Goal: Information Seeking & Learning: Learn about a topic

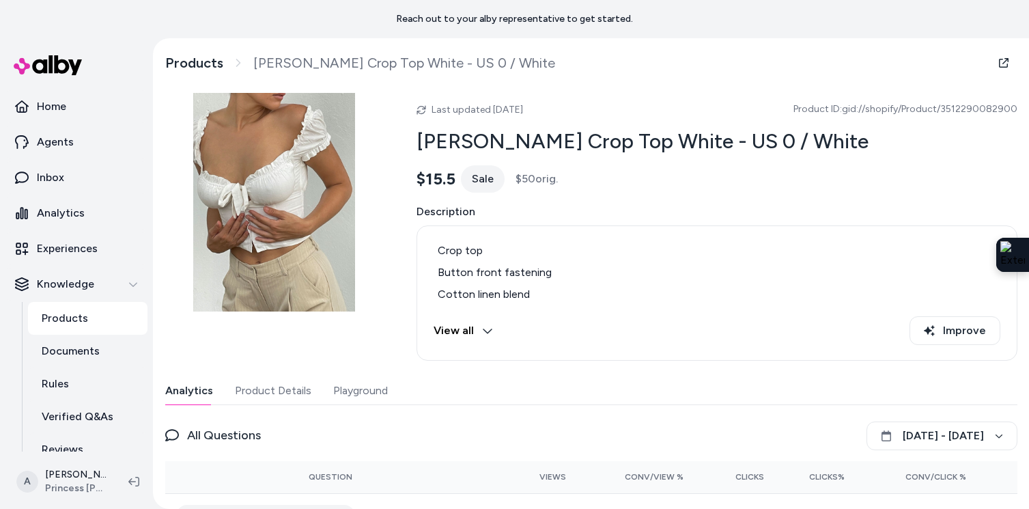
scroll to position [58, 0]
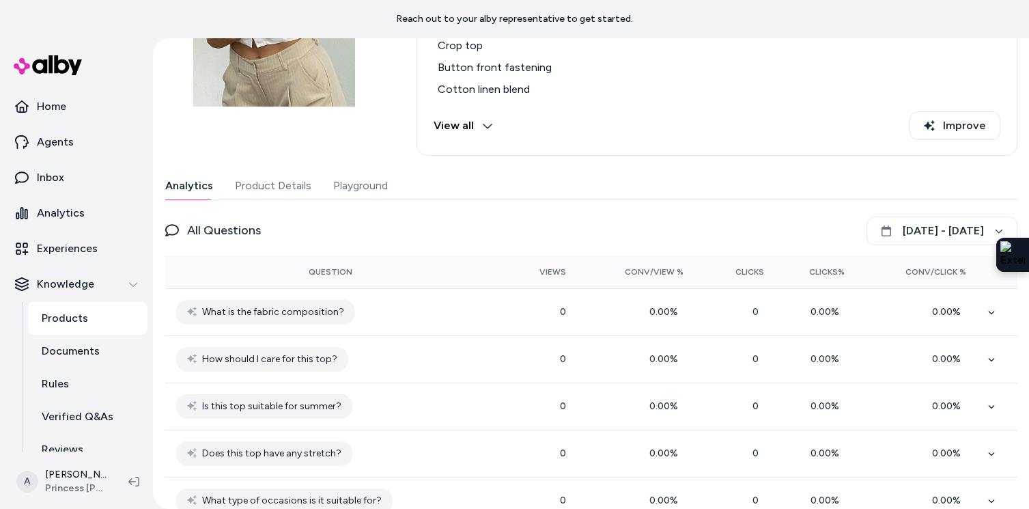
click at [367, 186] on button "Playground" at bounding box center [360, 185] width 55 height 27
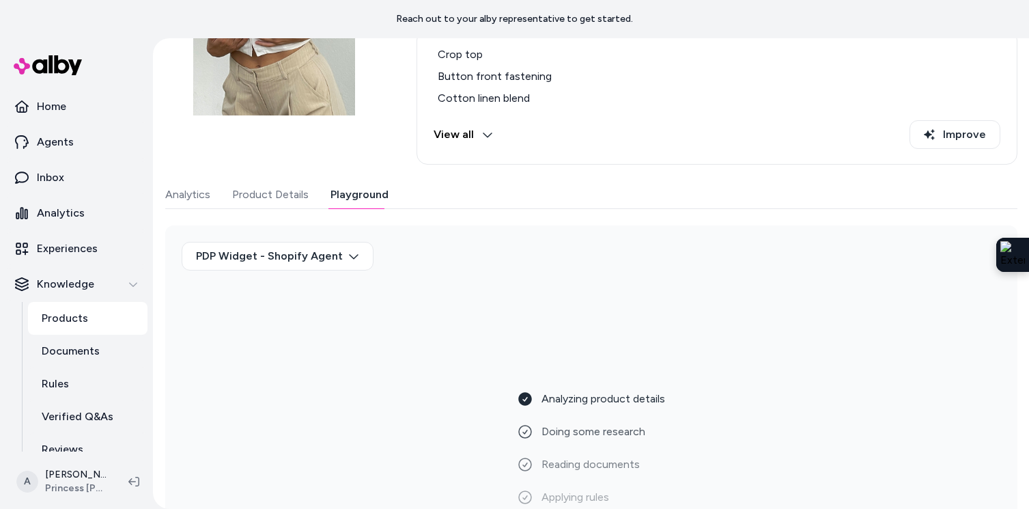
scroll to position [258, 0]
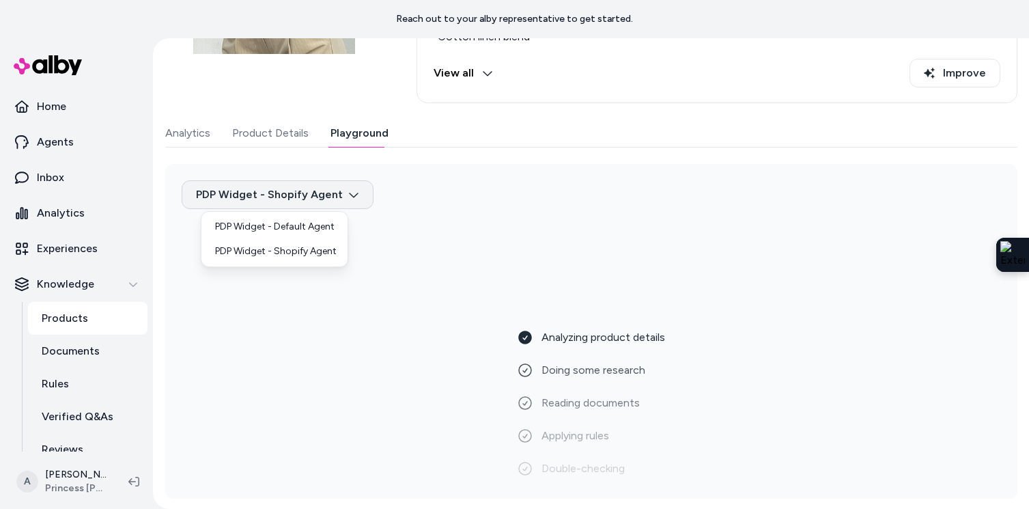
click at [329, 201] on html "Reach out to your alby representative to get started. Home Agents Inbox Analyti…" at bounding box center [514, 254] width 1029 height 509
click at [304, 227] on div "PDP Widget - Default Agent" at bounding box center [274, 226] width 141 height 25
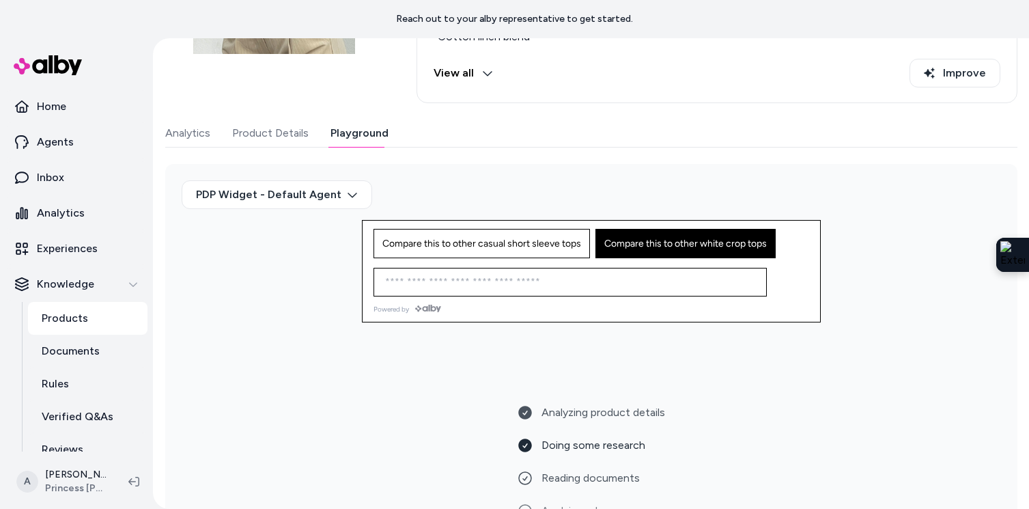
click at [639, 243] on span "Compare this to other white crop tops" at bounding box center [686, 244] width 163 height 12
type input "**********"
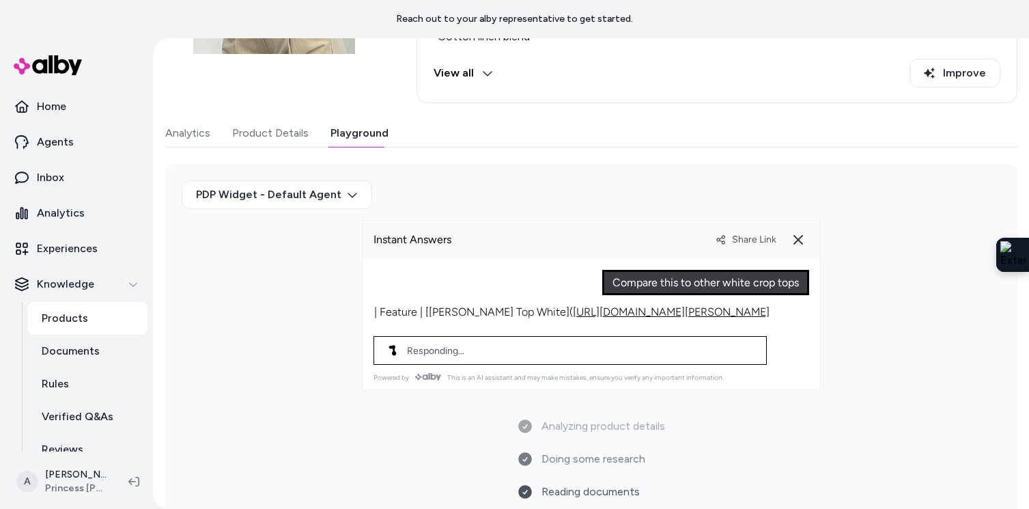
scroll to position [196, 0]
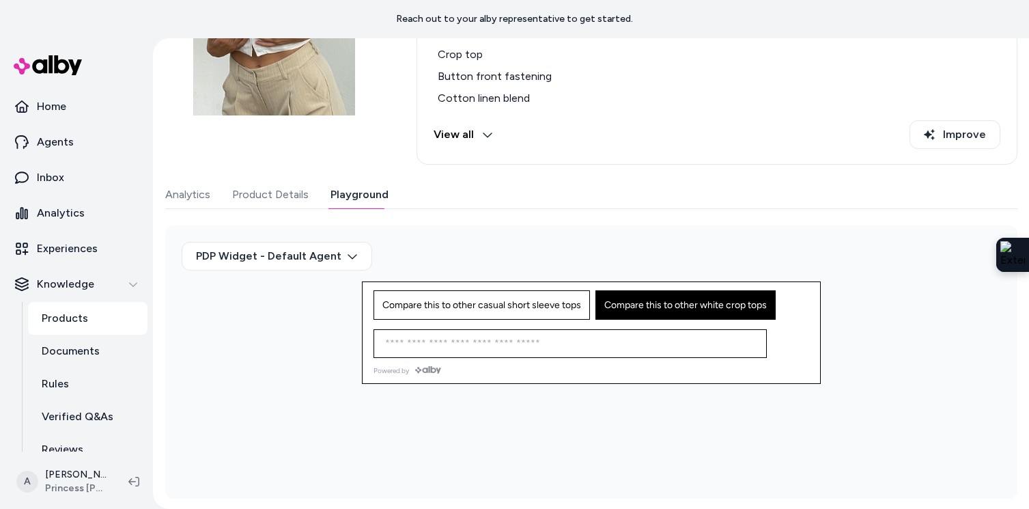
click at [646, 303] on span "Compare this to other white crop tops" at bounding box center [686, 305] width 163 height 12
type input "**********"
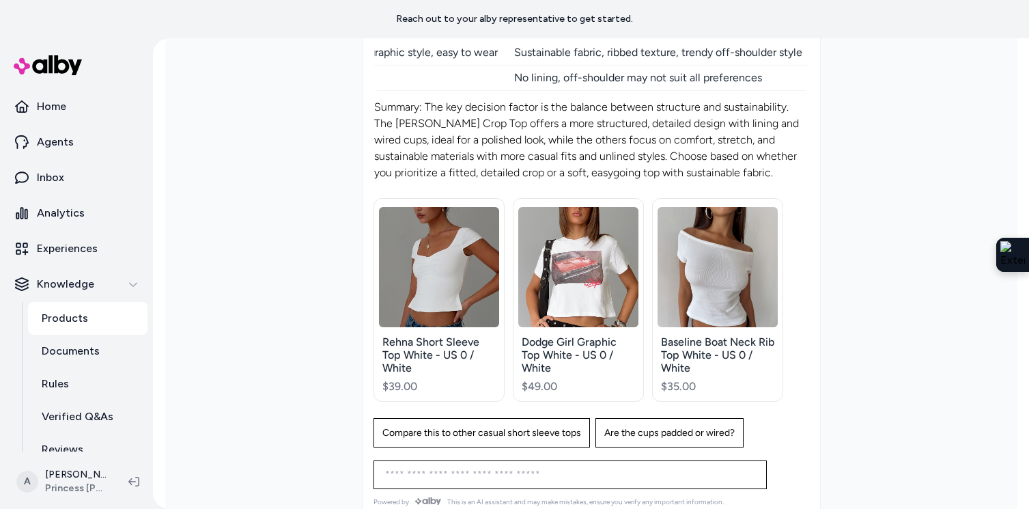
scroll to position [516, 0]
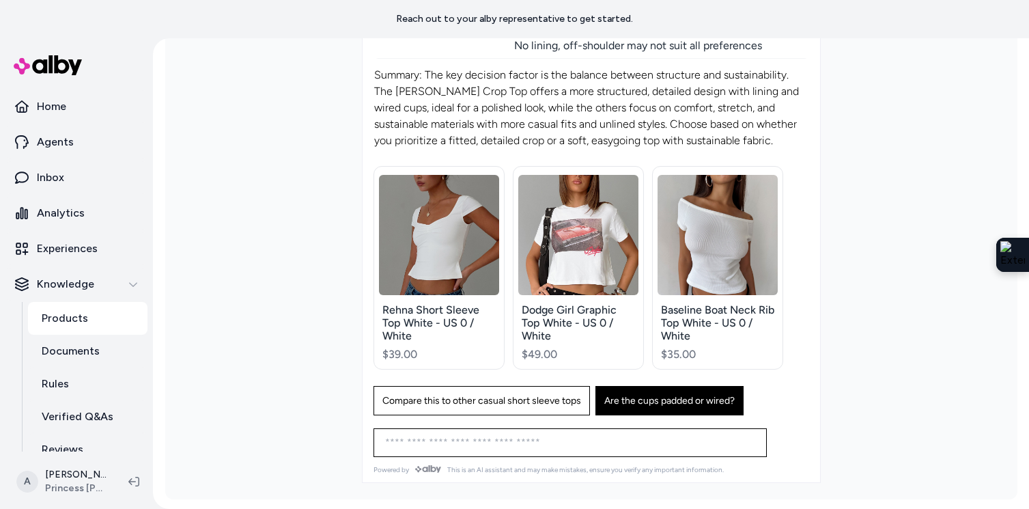
click at [667, 407] on button "Are the cups padded or wired?" at bounding box center [670, 400] width 148 height 29
type input "**********"
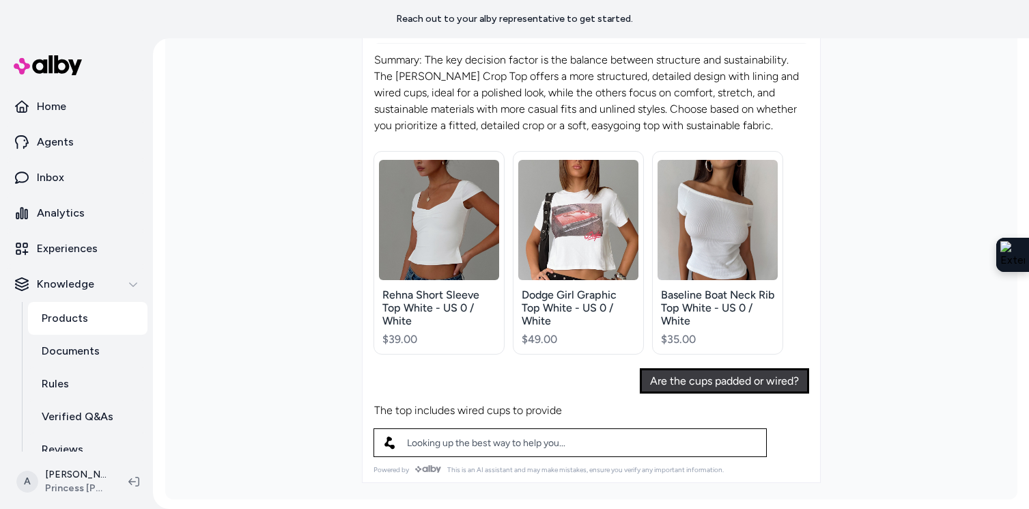
scroll to position [242, 0]
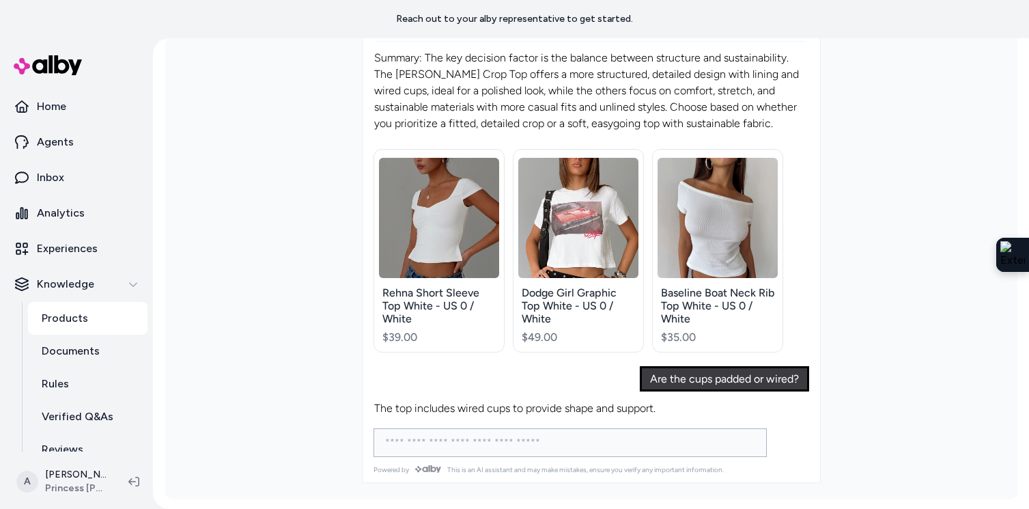
click at [638, 434] on input at bounding box center [556, 442] width 359 height 16
type input "*"
type input "**********"
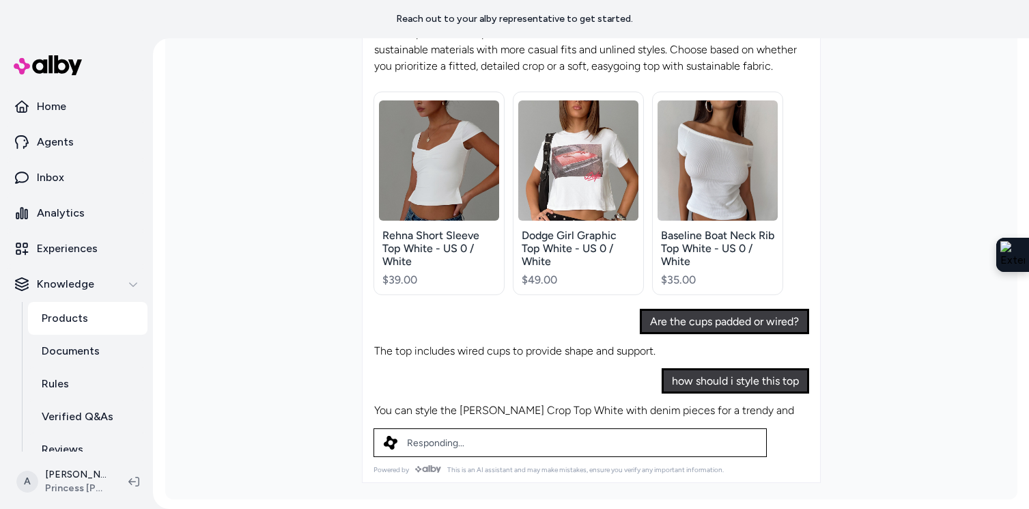
scroll to position [316, 0]
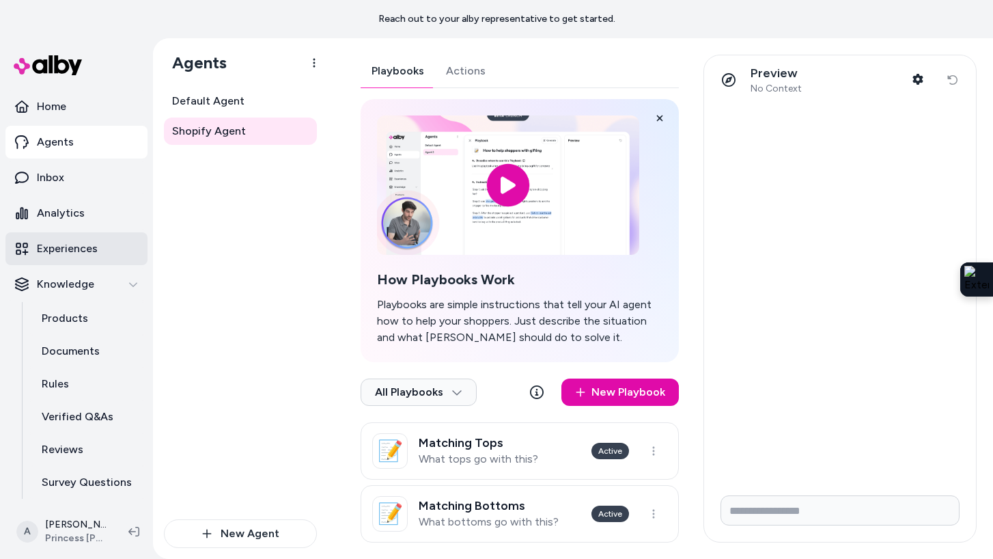
click at [102, 243] on link "Experiences" at bounding box center [76, 248] width 142 height 33
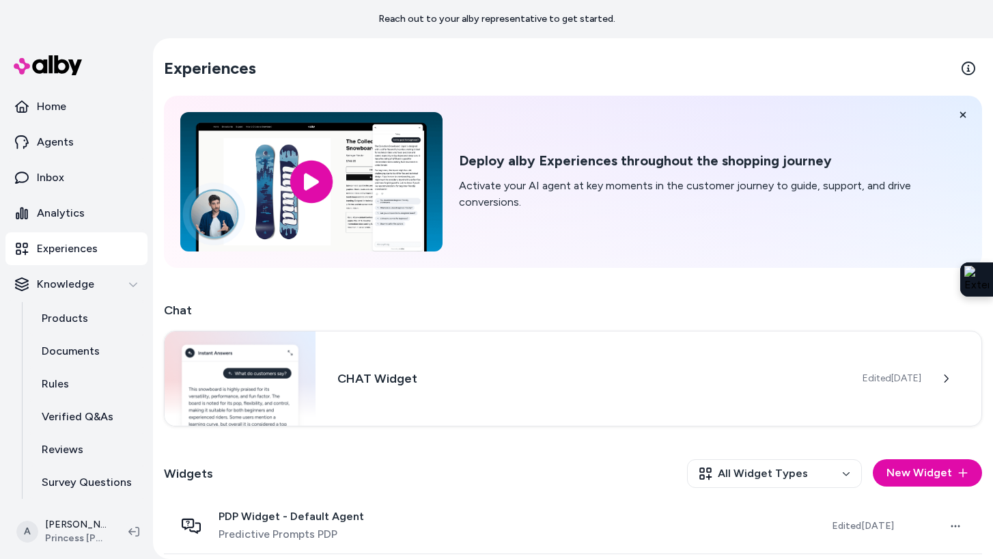
click at [84, 158] on ul "Home Agents Inbox Analytics Experiences Knowledge Products Documents Rules Veri…" at bounding box center [76, 312] width 142 height 444
click at [84, 150] on link "Agents" at bounding box center [76, 142] width 142 height 33
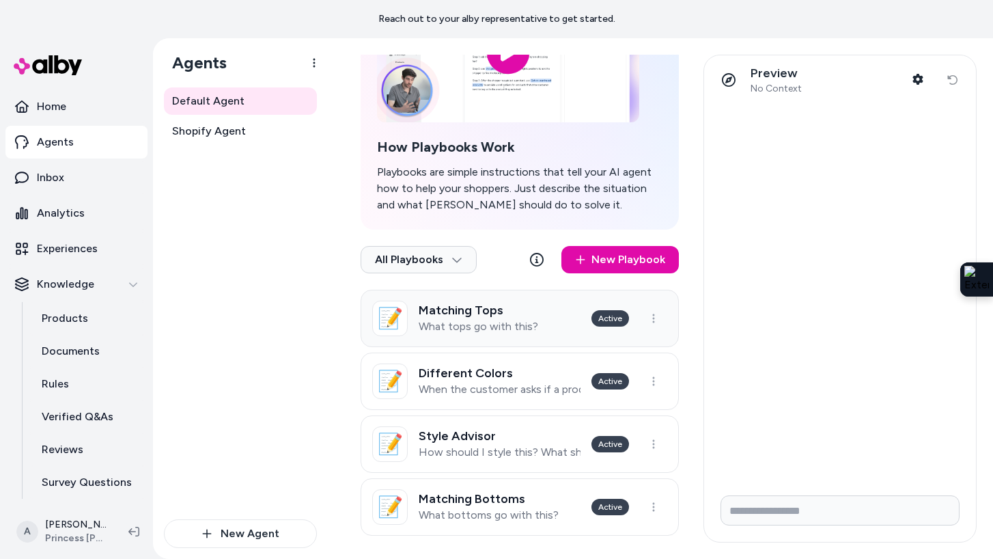
scroll to position [142, 0]
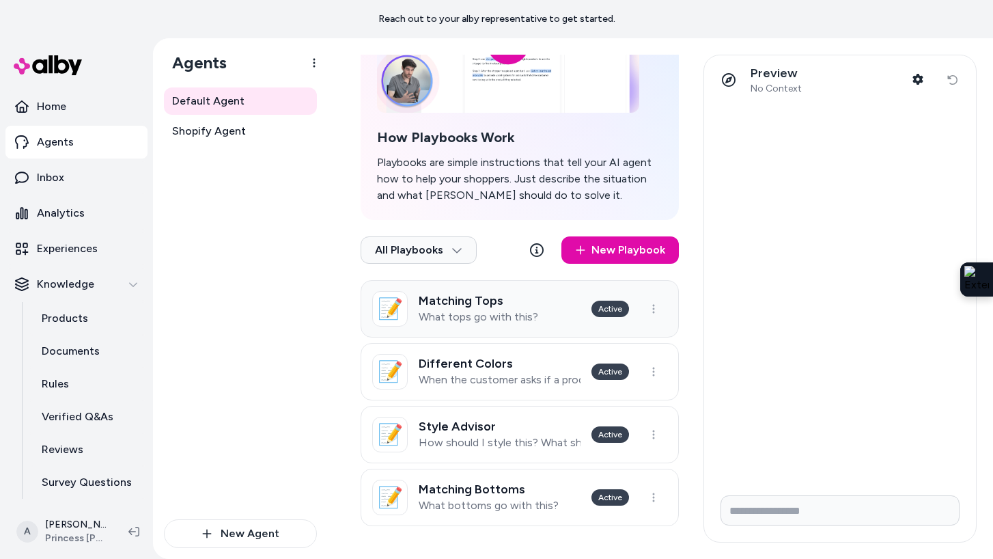
click at [482, 308] on div "Matching Tops What tops go with this?" at bounding box center [479, 309] width 120 height 30
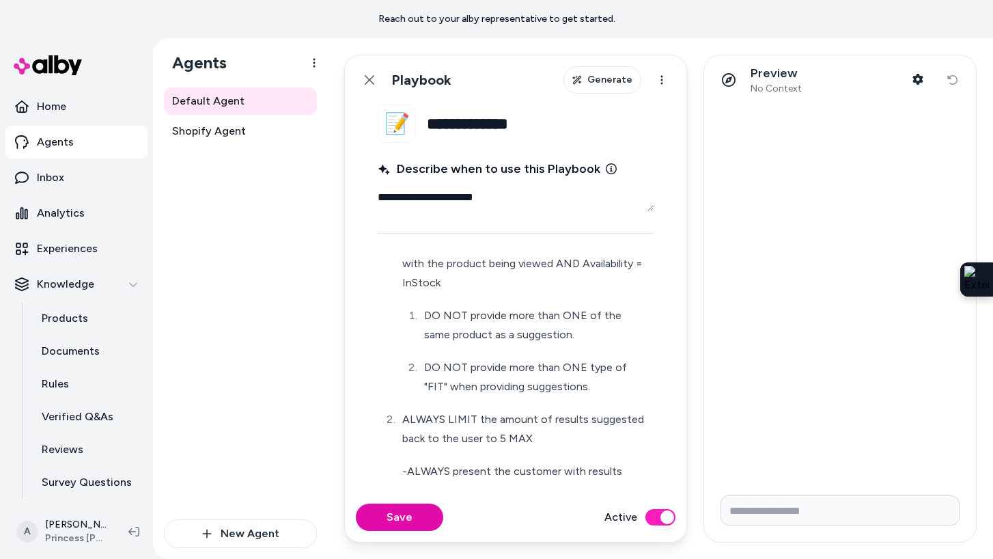
scroll to position [211, 0]
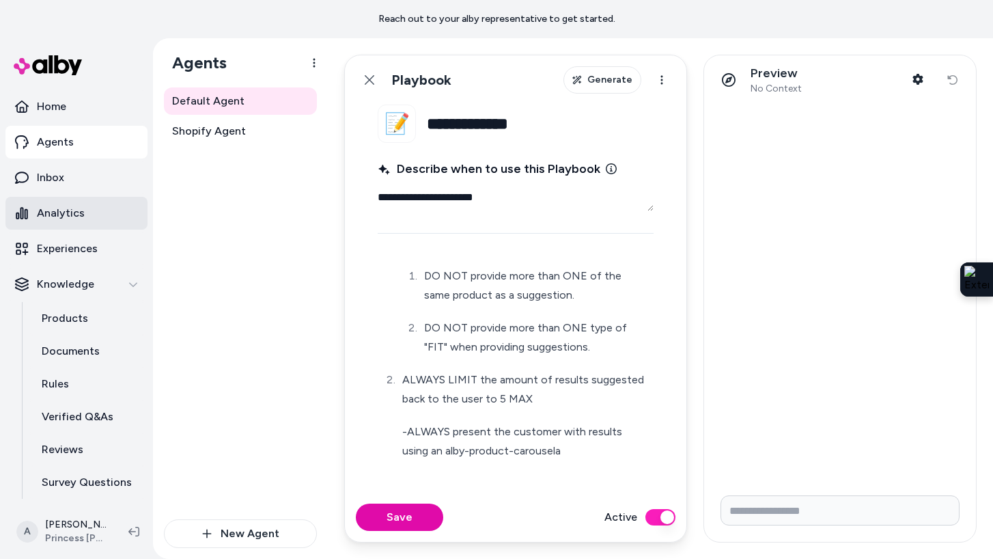
click at [50, 207] on p "Analytics" at bounding box center [61, 213] width 48 height 16
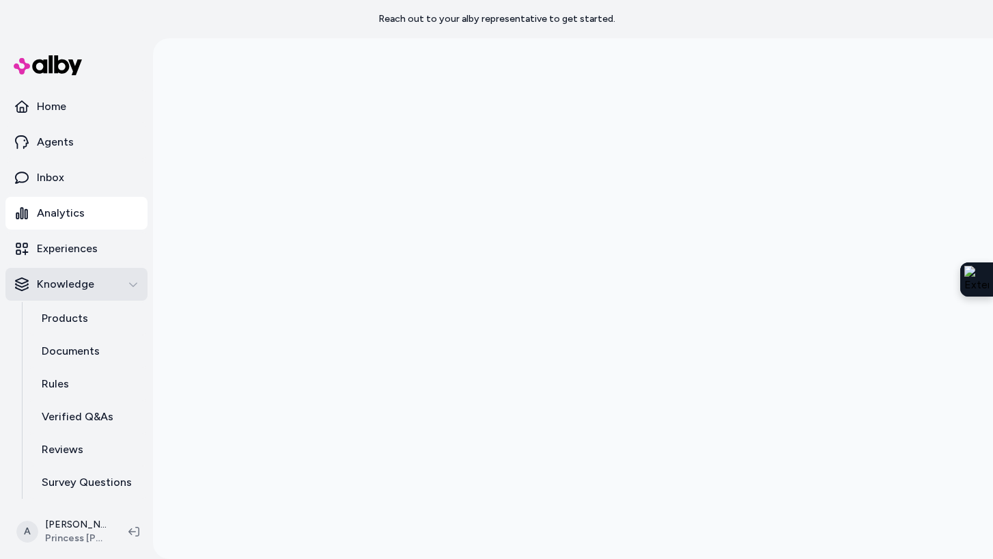
click at [64, 292] on p "Knowledge" at bounding box center [65, 284] width 57 height 16
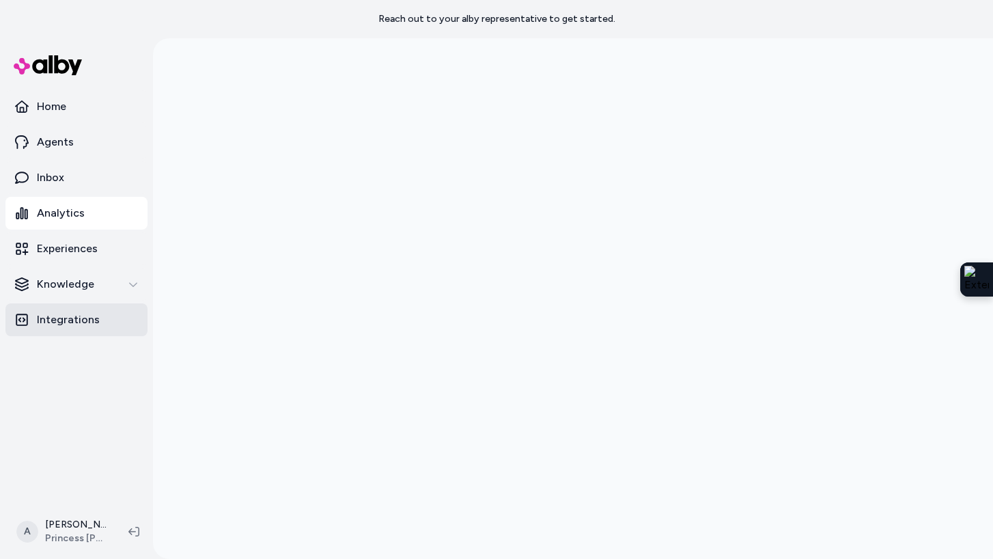
click at [64, 313] on p "Integrations" at bounding box center [68, 319] width 63 height 16
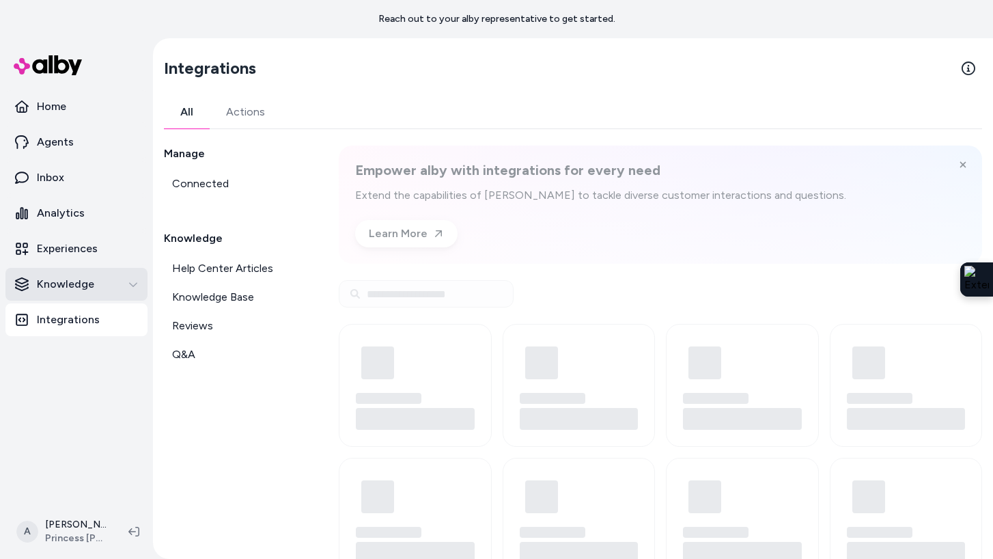
click at [67, 284] on p "Knowledge" at bounding box center [65, 284] width 57 height 16
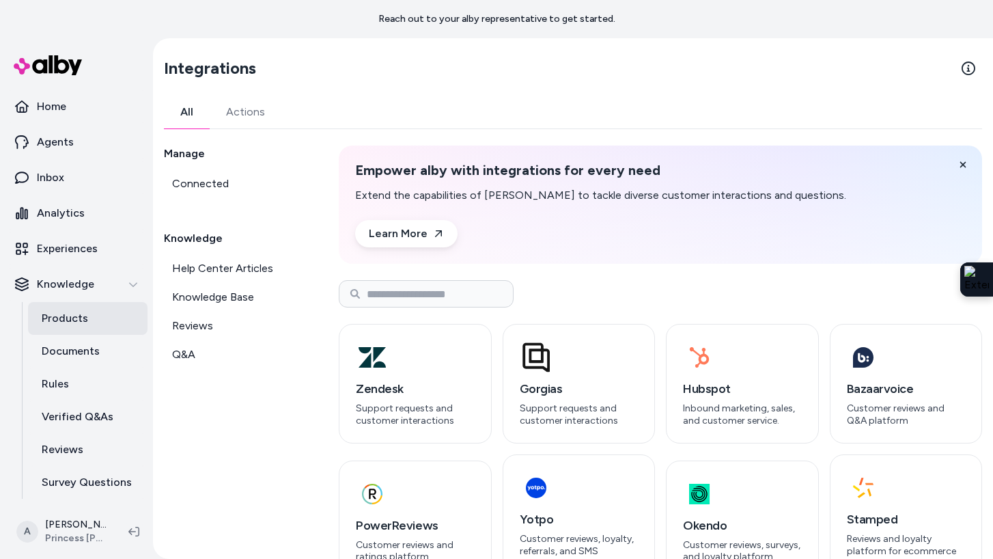
click at [63, 320] on p "Products" at bounding box center [65, 318] width 46 height 16
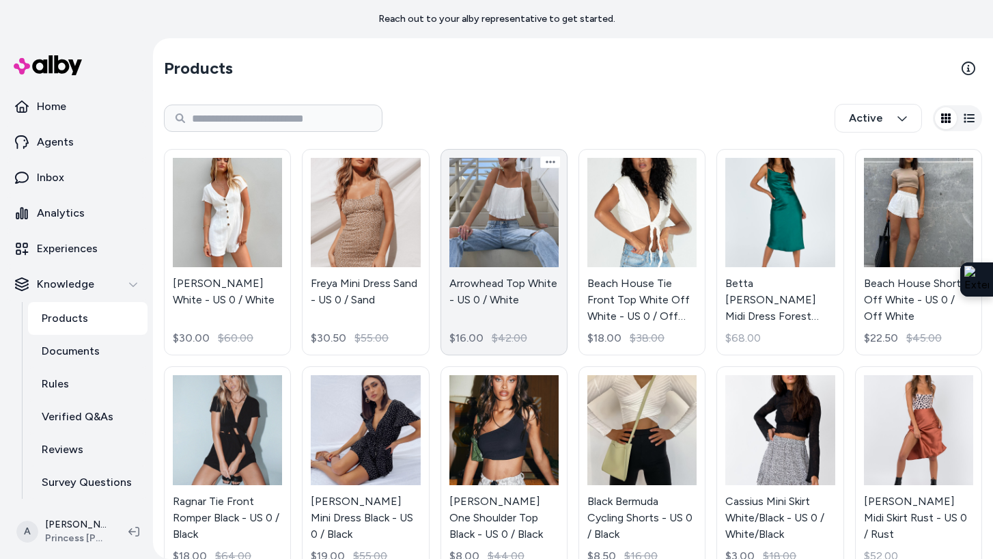
click at [512, 214] on link "Arrowhead Top White - US 0 / White $16.00 $42.00" at bounding box center [504, 252] width 127 height 206
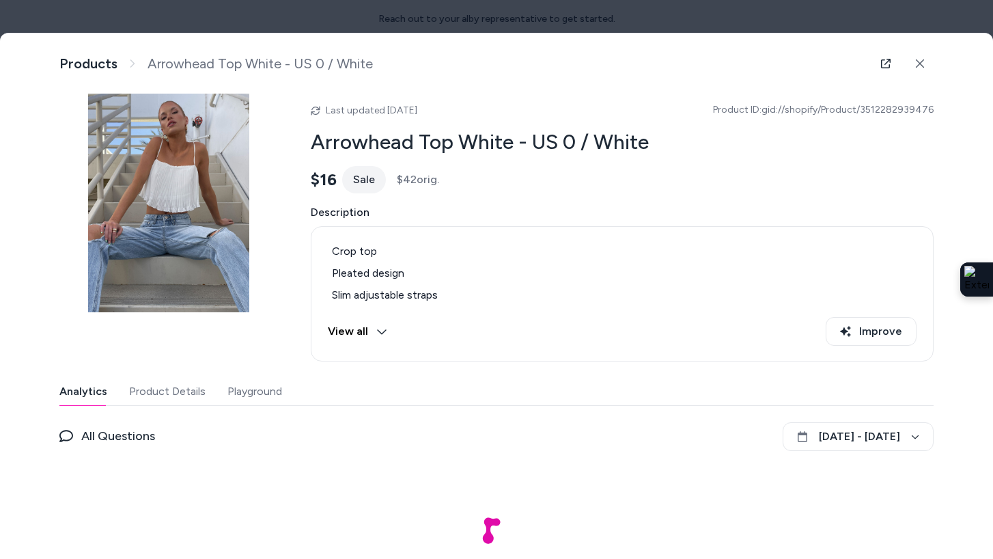
scroll to position [29, 0]
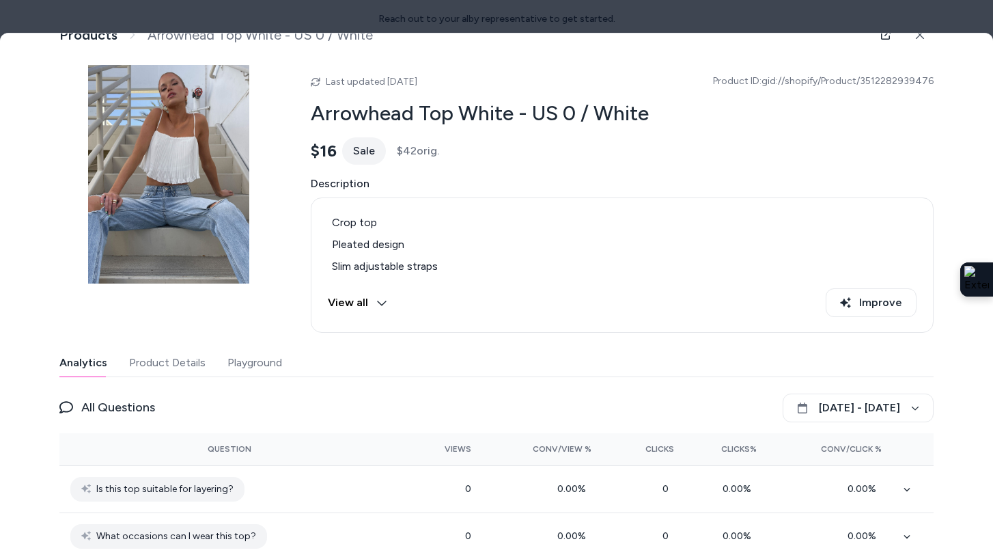
click at [243, 365] on button "Playground" at bounding box center [254, 362] width 55 height 27
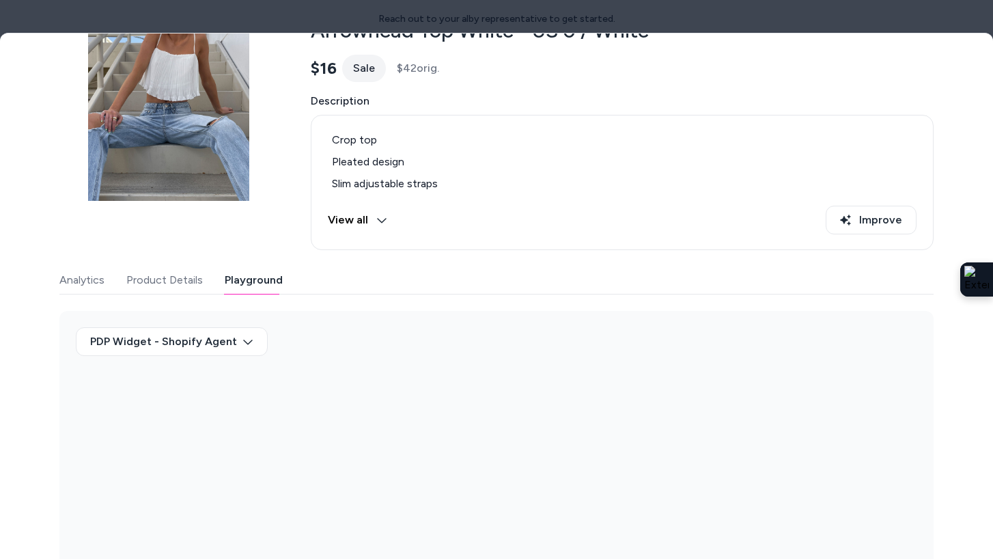
scroll to position [126, 0]
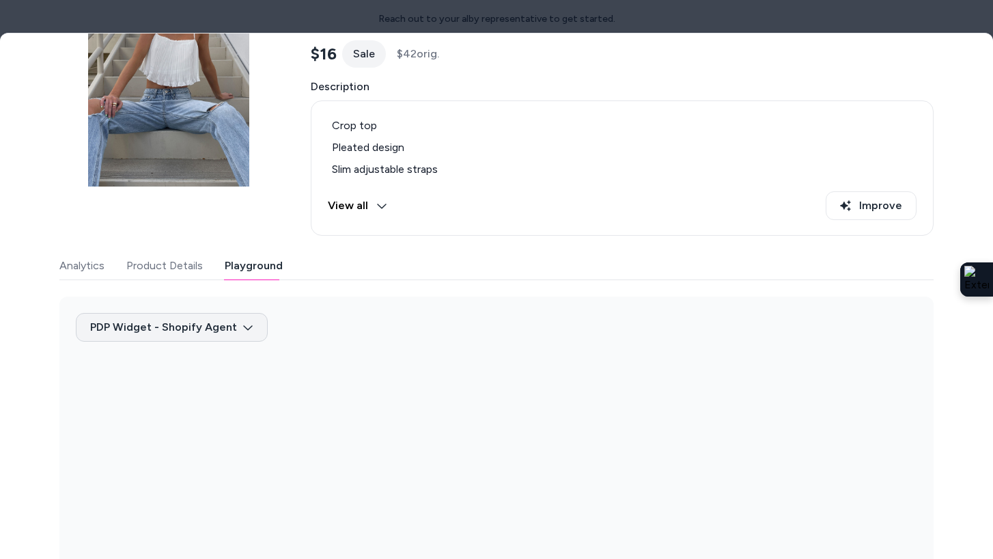
click at [205, 331] on body "Reach out to your alby representative to get started. Home Agents Inbox Analyti…" at bounding box center [496, 279] width 993 height 559
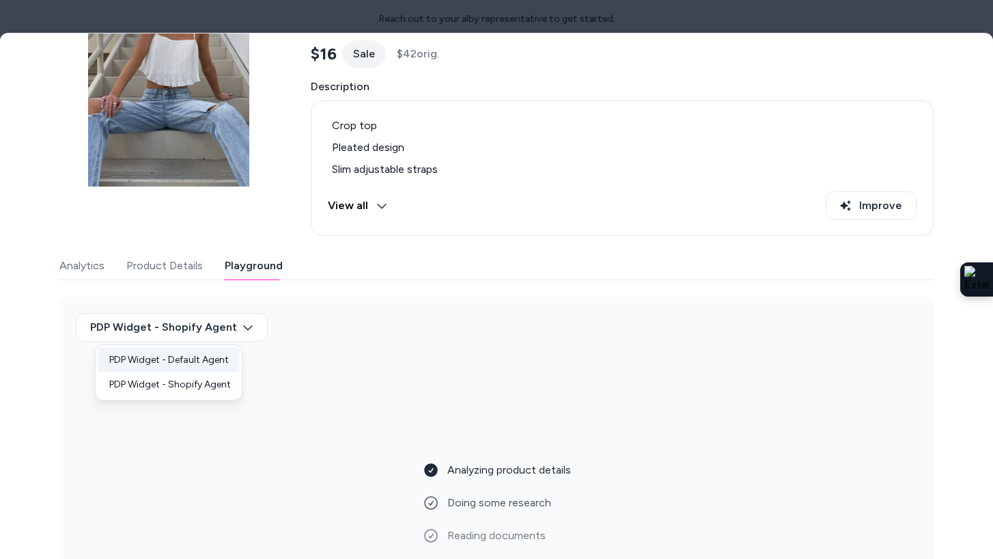
click at [193, 361] on div "PDP Widget - Default Agent" at bounding box center [168, 360] width 141 height 25
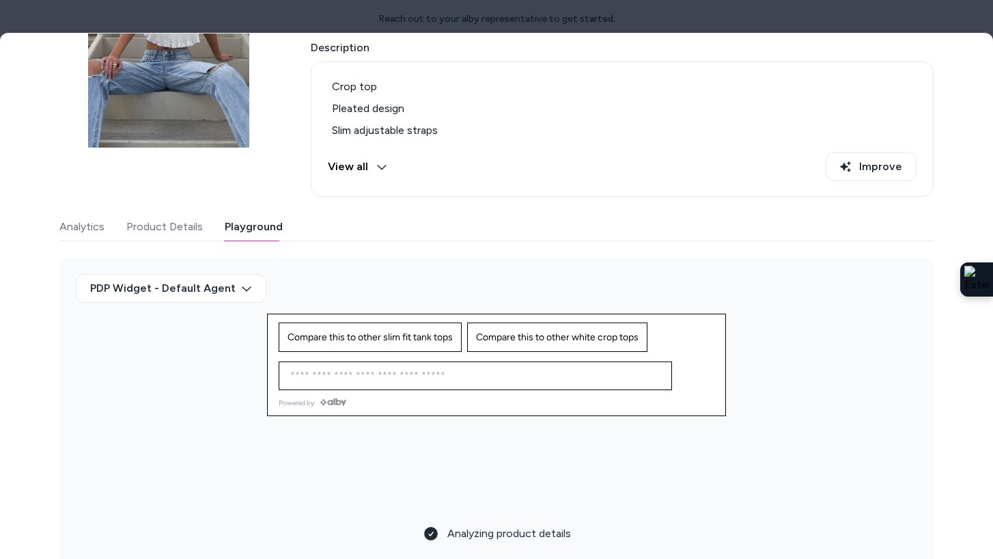
scroll to position [289, 0]
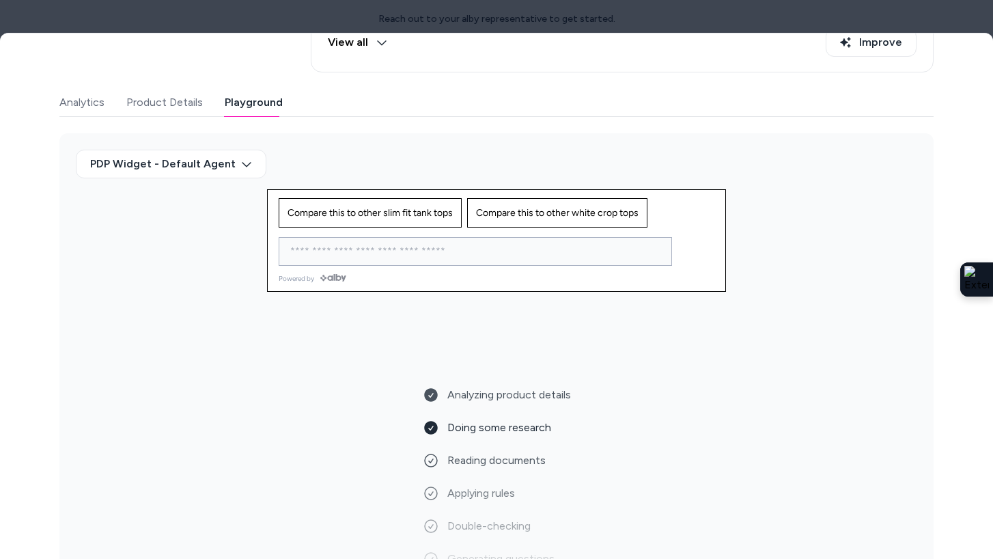
click at [355, 253] on input at bounding box center [461, 251] width 359 height 16
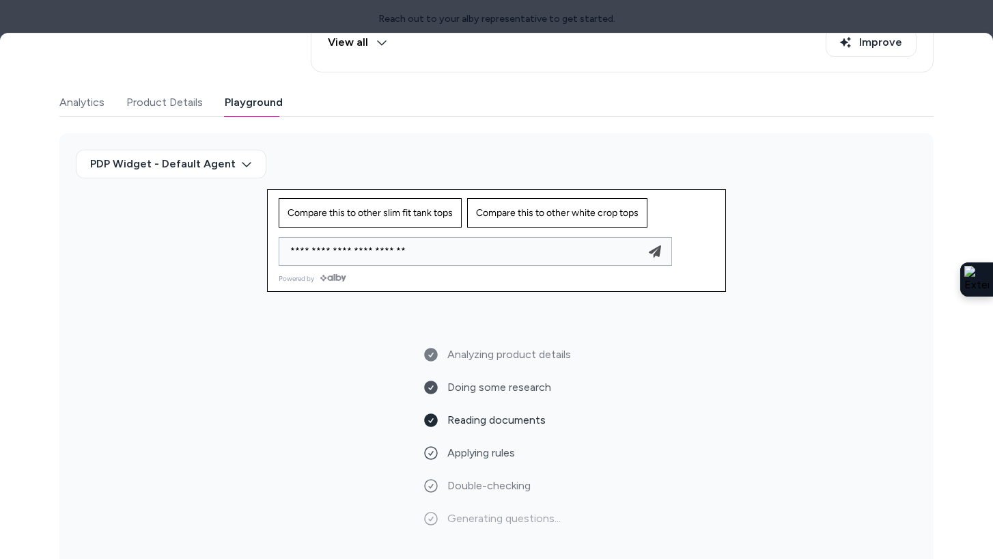
type input "**********"
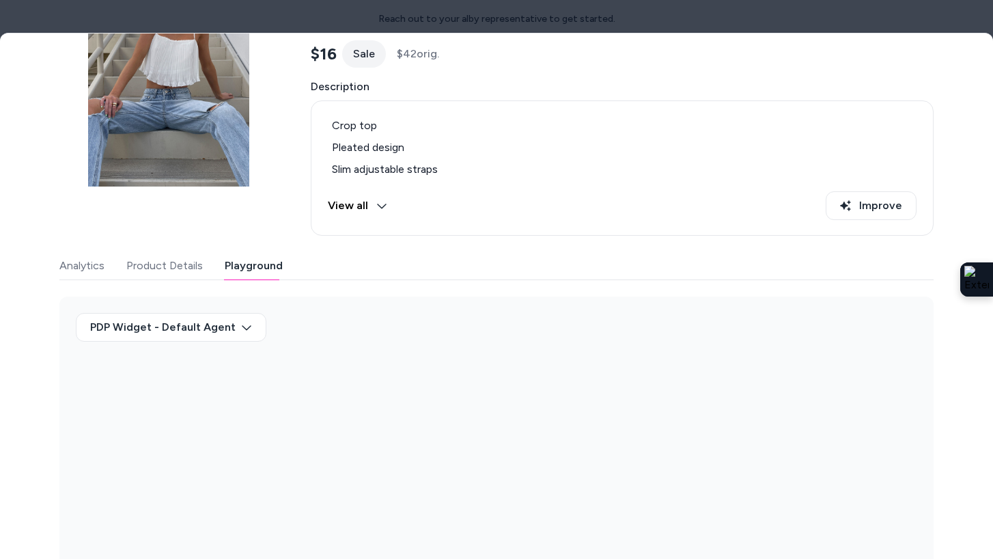
scroll to position [126, 0]
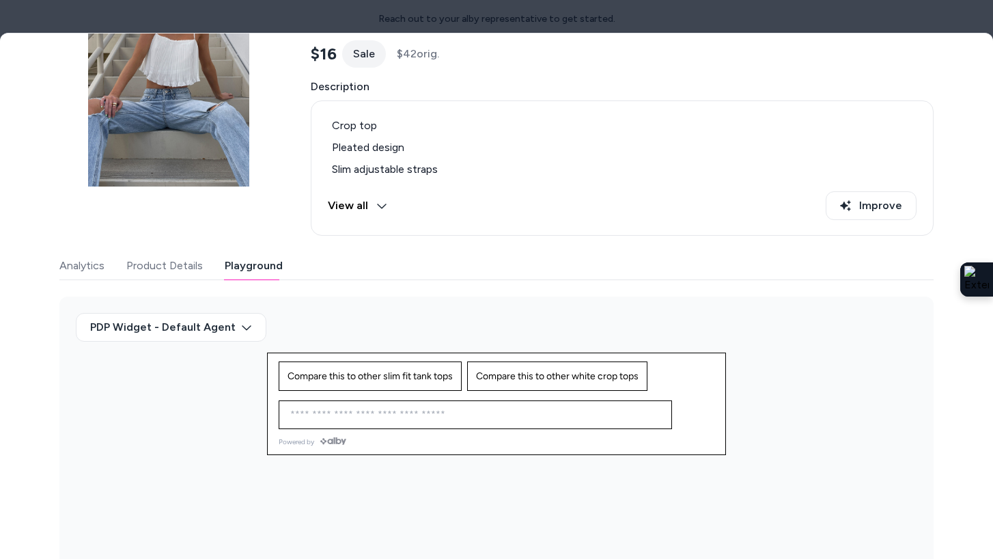
click at [317, 404] on div "Ask any question about this product" at bounding box center [475, 414] width 387 height 27
click at [317, 414] on input at bounding box center [461, 414] width 359 height 16
type input "**********"
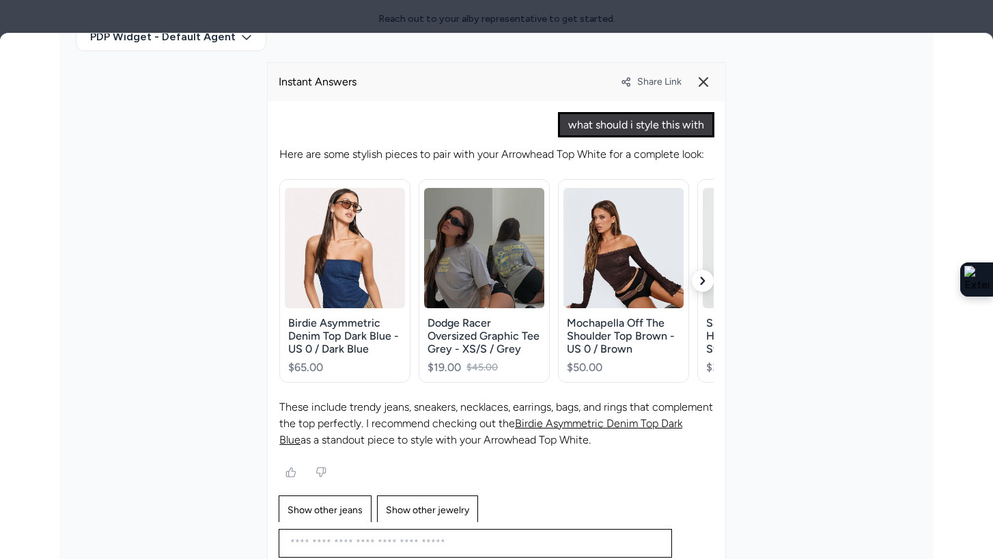
scroll to position [11, 0]
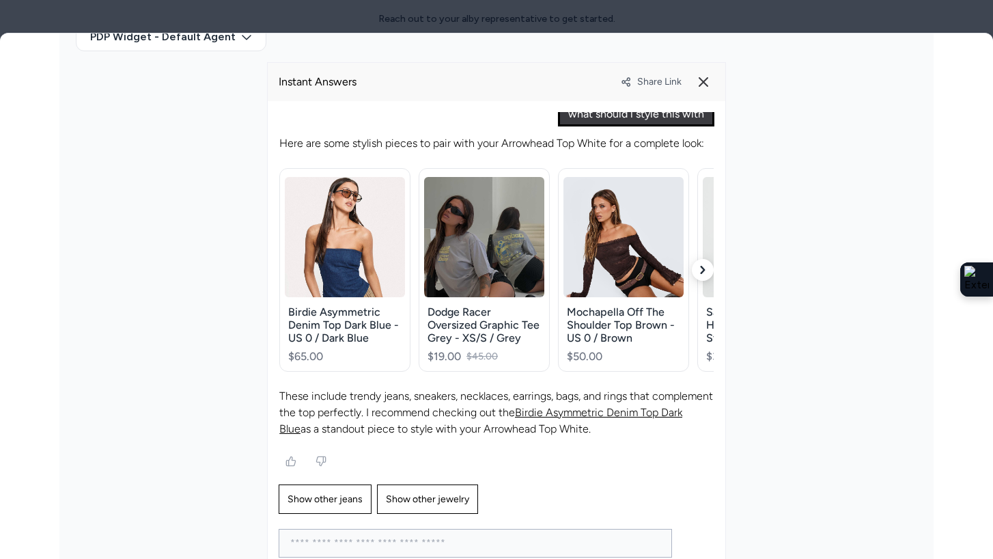
click at [704, 271] on icon "button" at bounding box center [703, 270] width 5 height 8
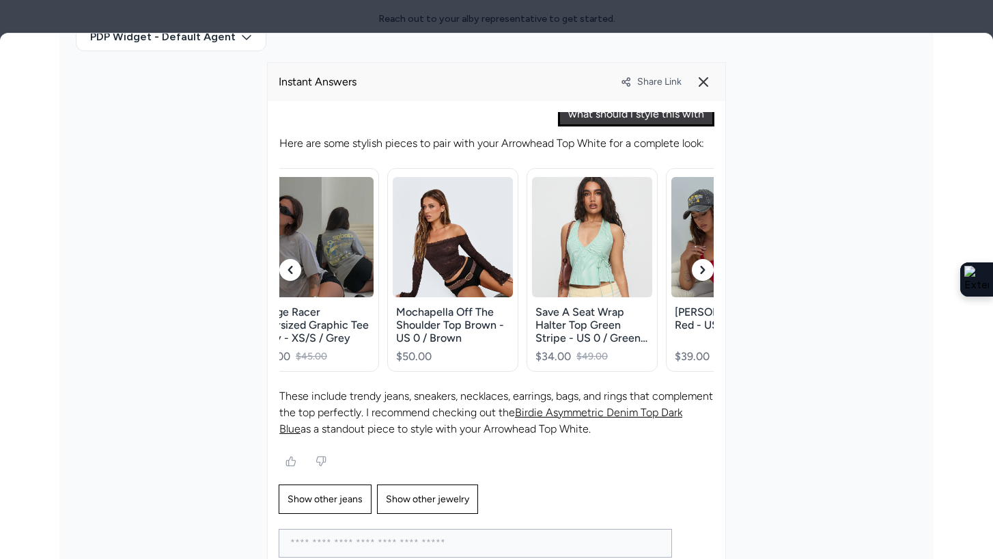
click at [704, 271] on icon "button" at bounding box center [703, 270] width 5 height 8
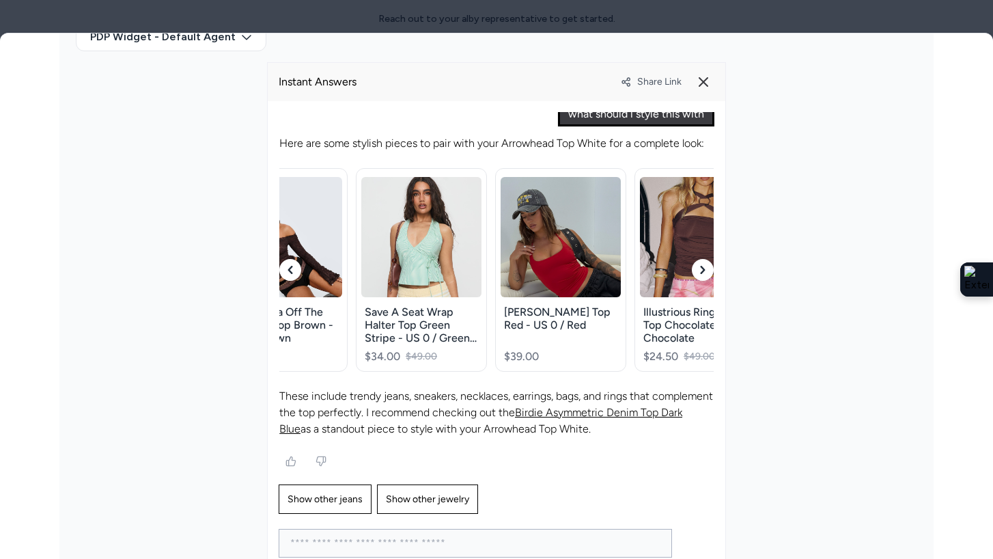
click at [704, 271] on icon "button" at bounding box center [703, 270] width 5 height 8
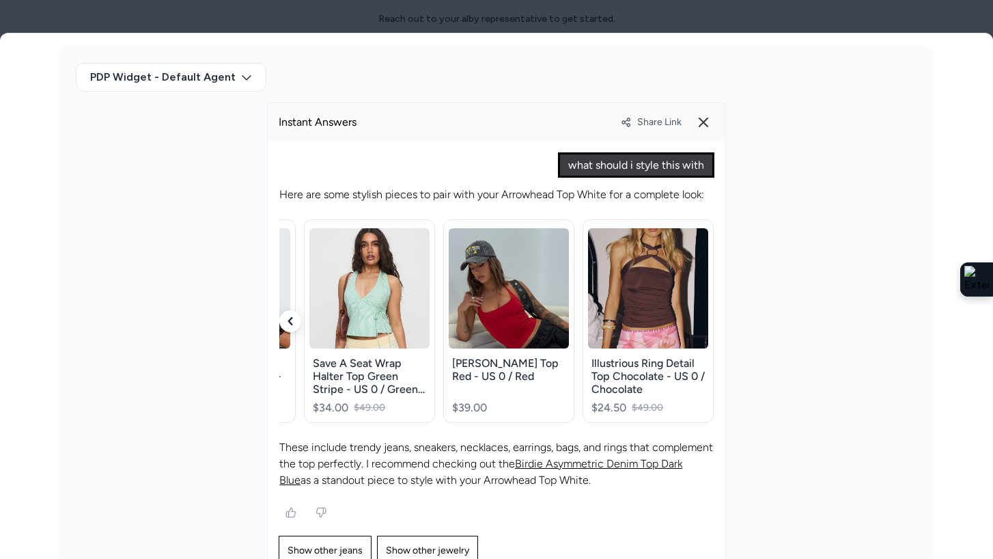
scroll to position [371, 0]
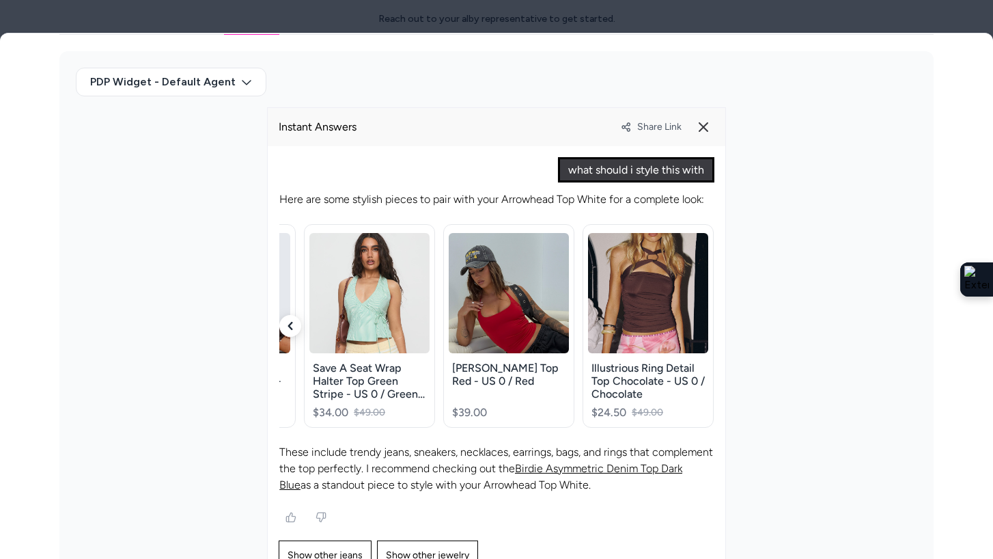
click at [291, 327] on icon "button" at bounding box center [290, 326] width 5 height 8
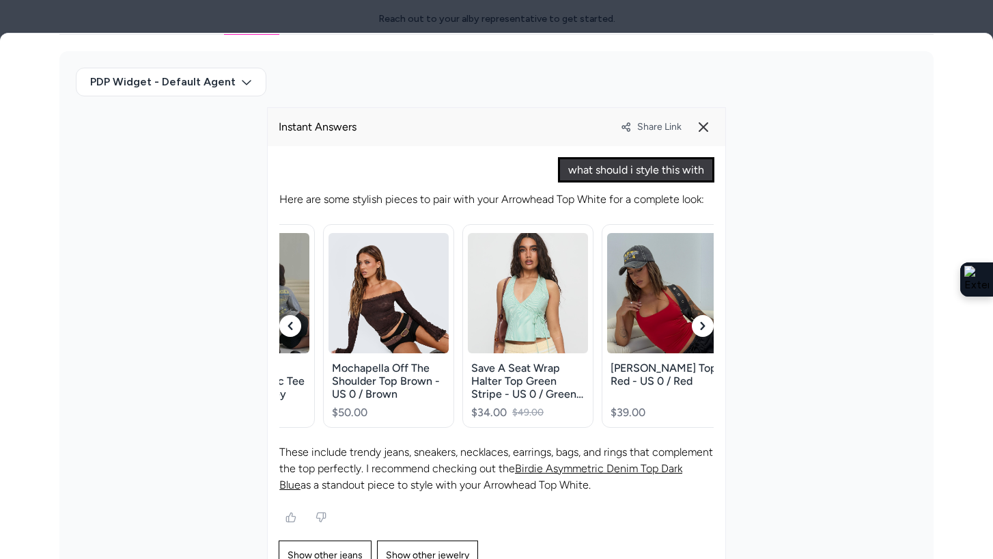
click at [291, 327] on icon "button" at bounding box center [290, 326] width 5 height 8
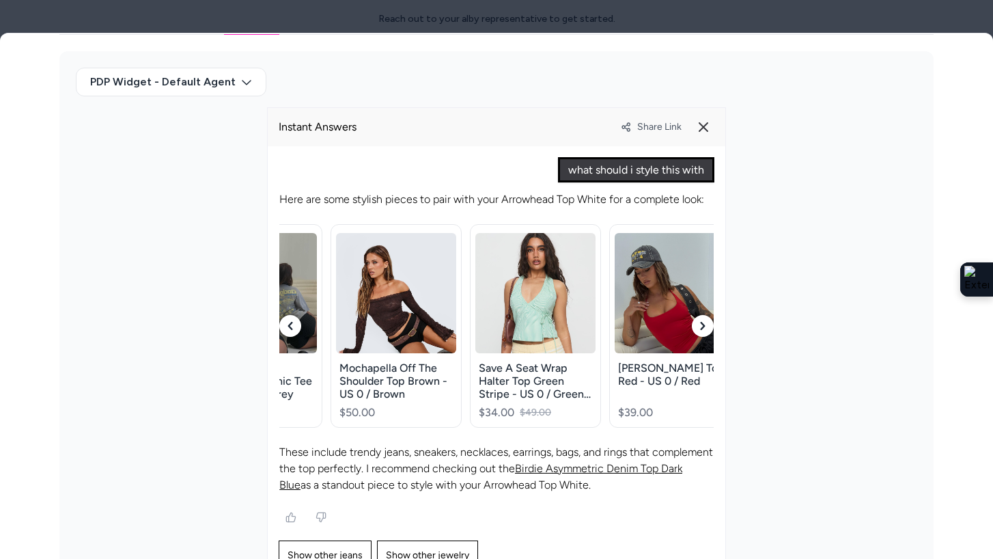
scroll to position [0, 65]
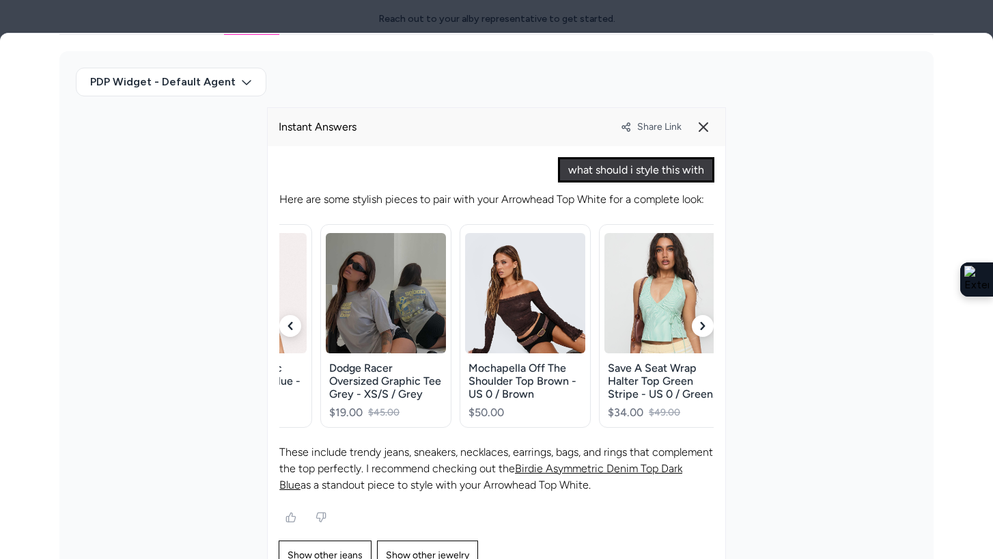
click at [291, 327] on icon "button" at bounding box center [290, 326] width 5 height 8
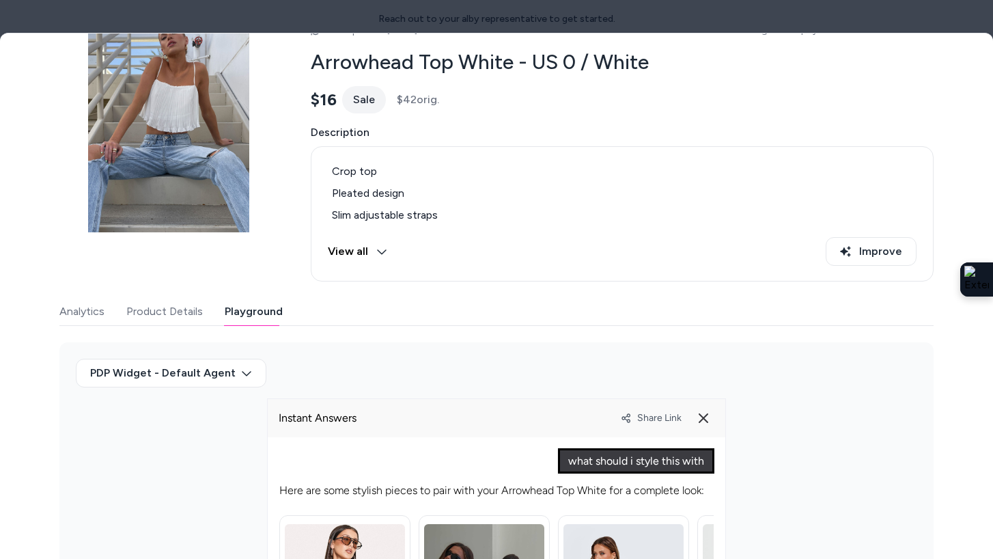
scroll to position [384, 0]
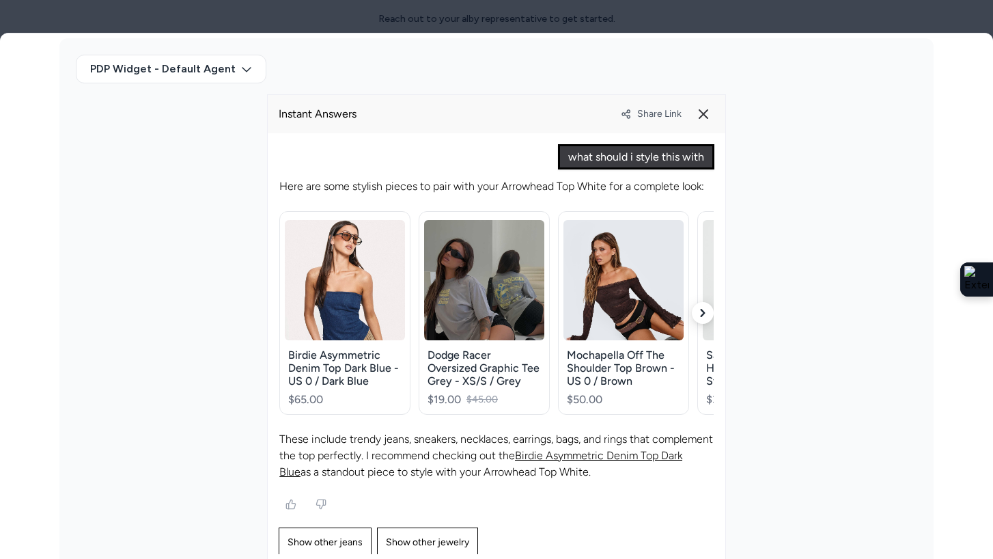
click at [699, 309] on icon "button" at bounding box center [703, 313] width 8 height 8
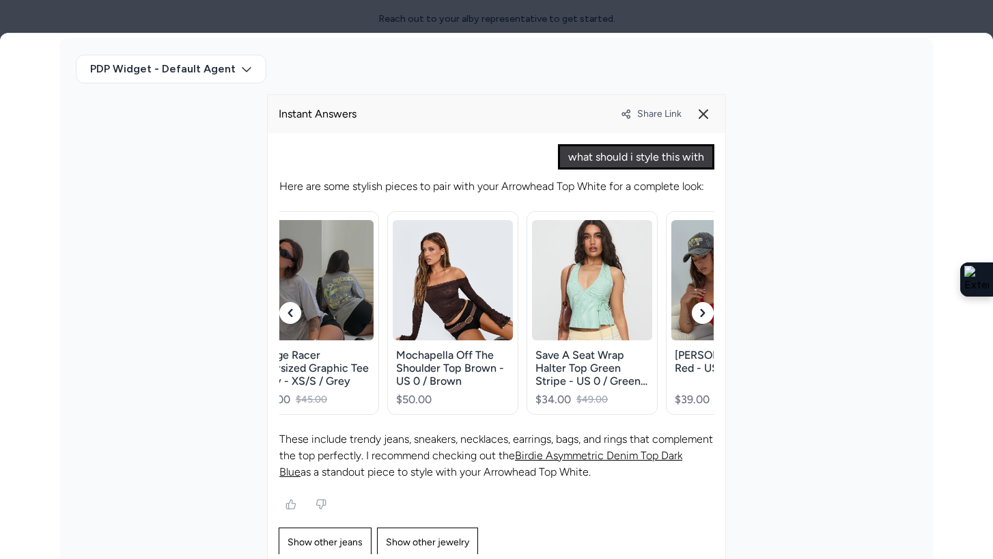
click at [699, 309] on icon "button" at bounding box center [703, 313] width 8 height 8
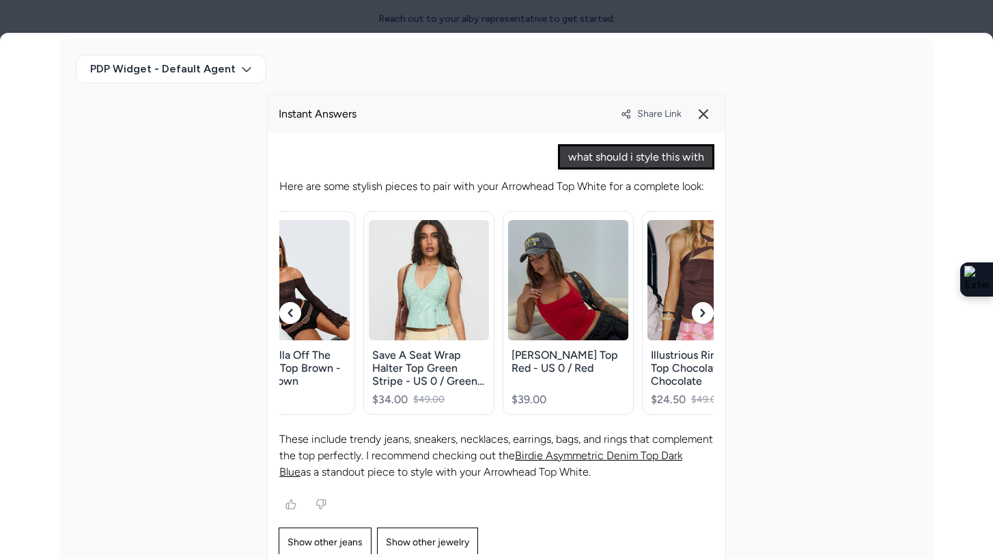
scroll to position [0, 342]
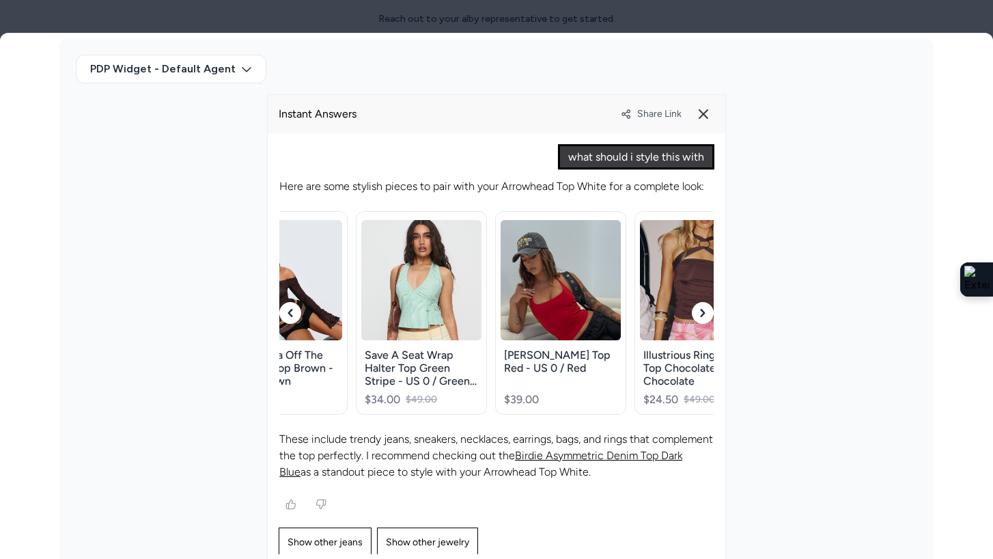
click at [699, 309] on icon "button" at bounding box center [703, 313] width 8 height 8
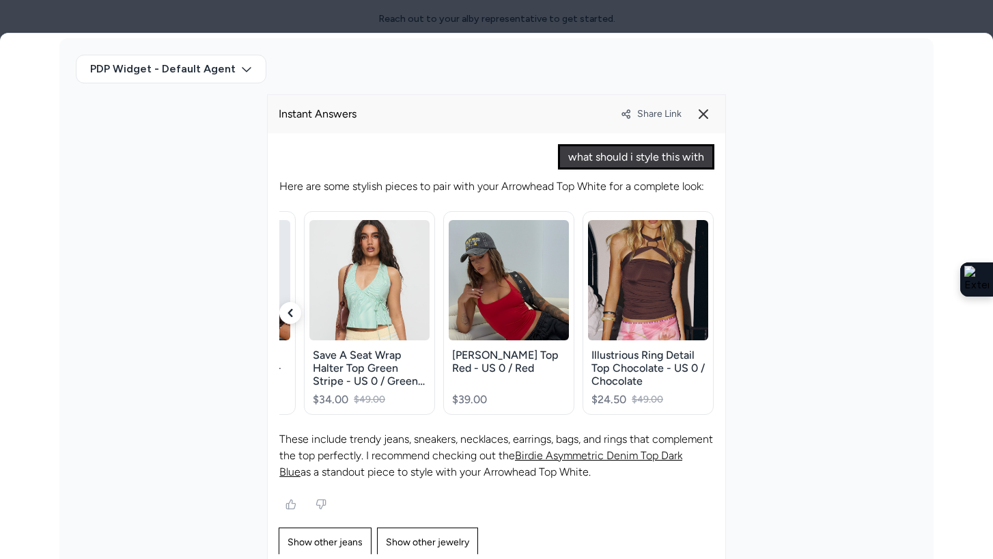
click at [290, 309] on icon "button" at bounding box center [290, 313] width 8 height 8
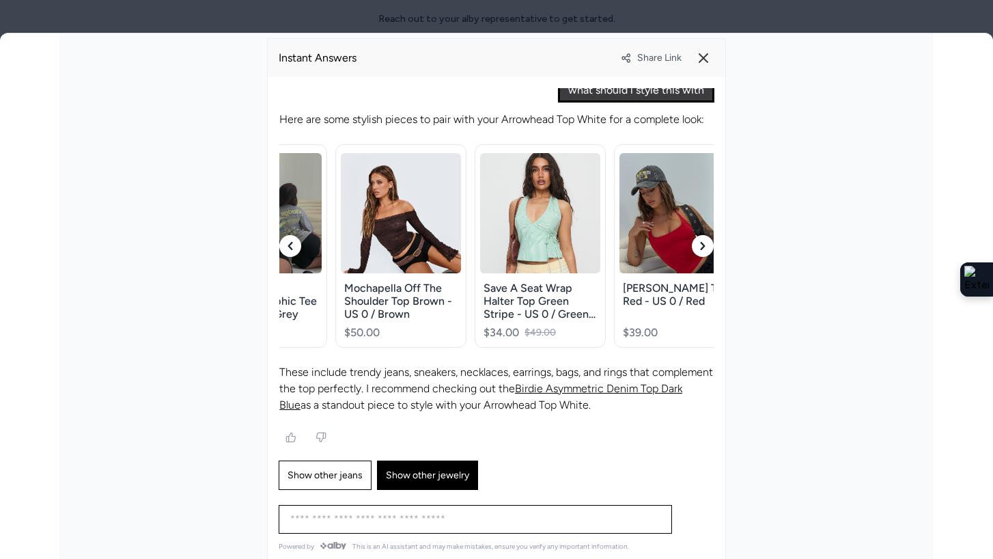
scroll to position [445, 0]
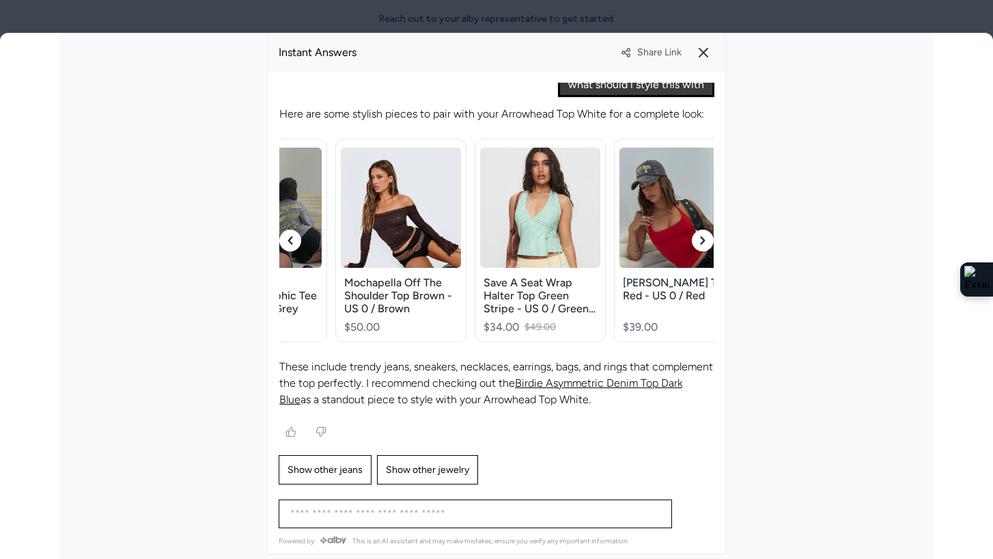
click at [383, 526] on div "Ask any question about this product" at bounding box center [475, 513] width 387 height 27
click at [383, 520] on input at bounding box center [461, 513] width 359 height 16
type input "**********"
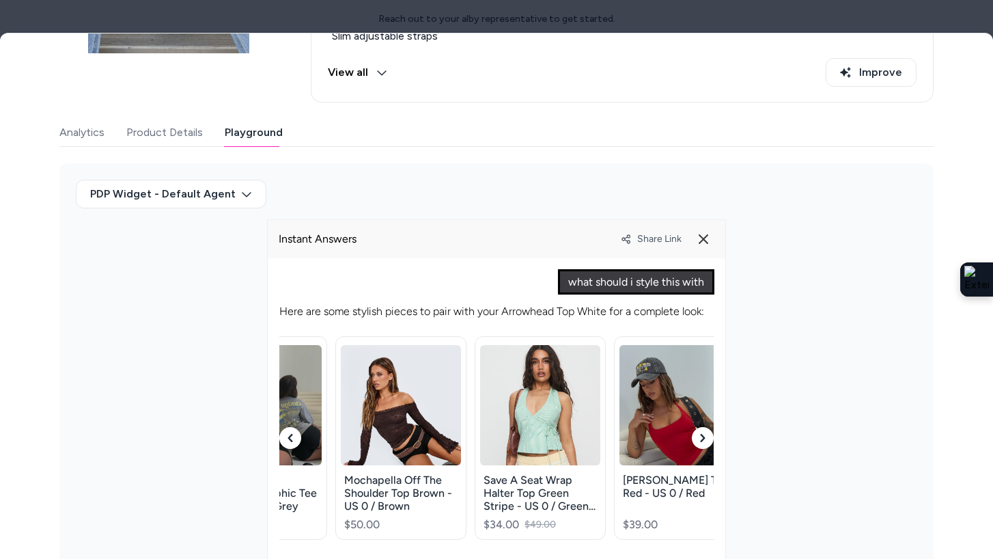
scroll to position [0, 0]
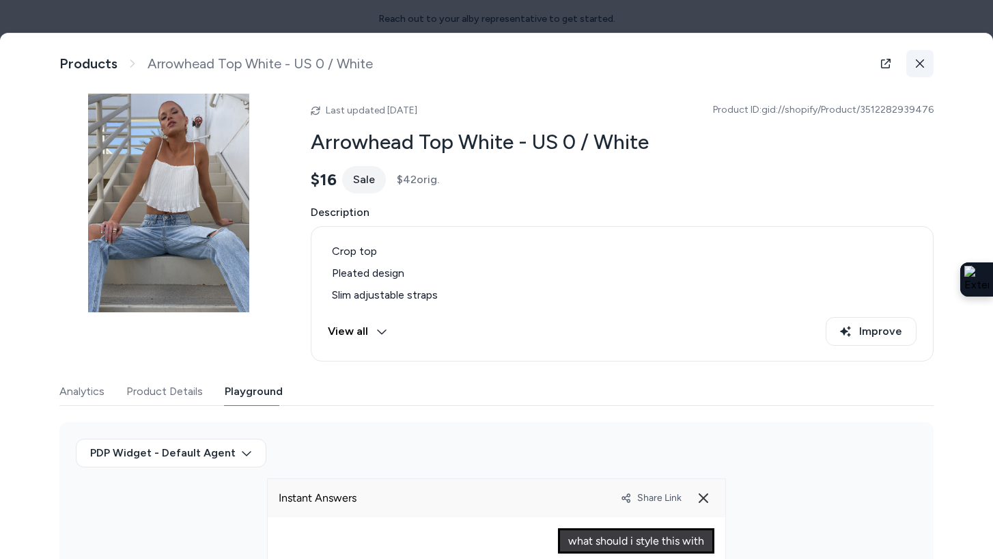
click at [921, 63] on icon at bounding box center [920, 63] width 8 height 8
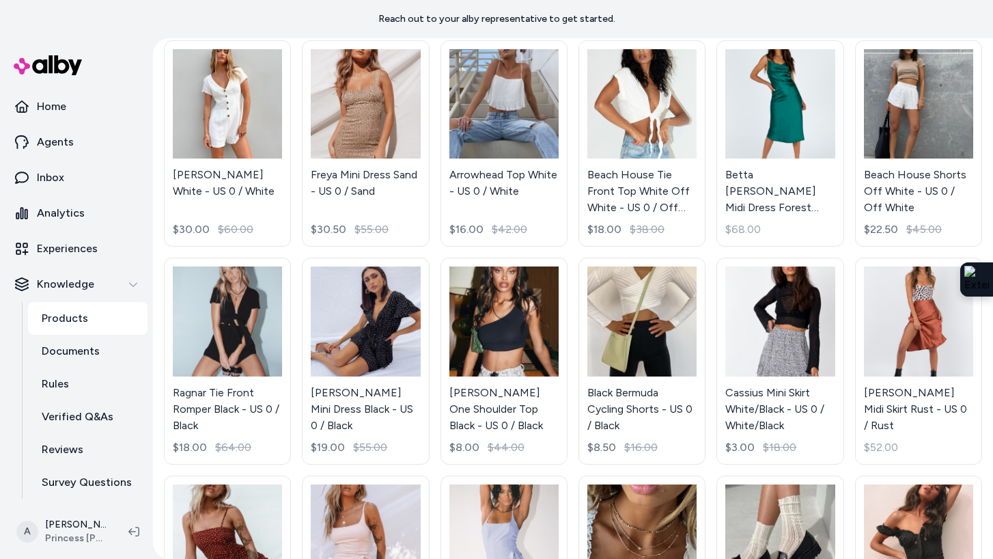
scroll to position [120, 0]
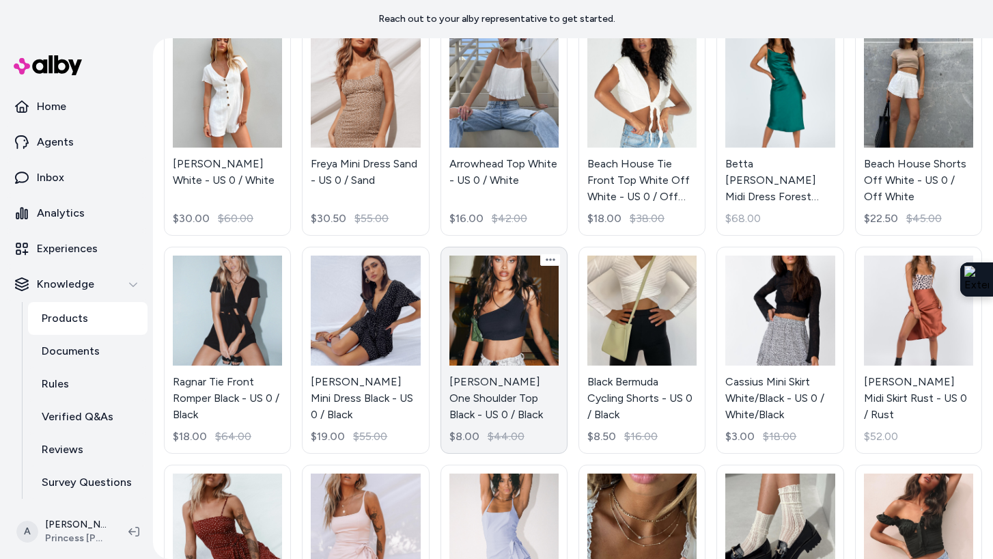
click at [490, 345] on link "Bellante One Shoulder Top Black - US 0 / Black $8.00 $44.00" at bounding box center [504, 350] width 127 height 206
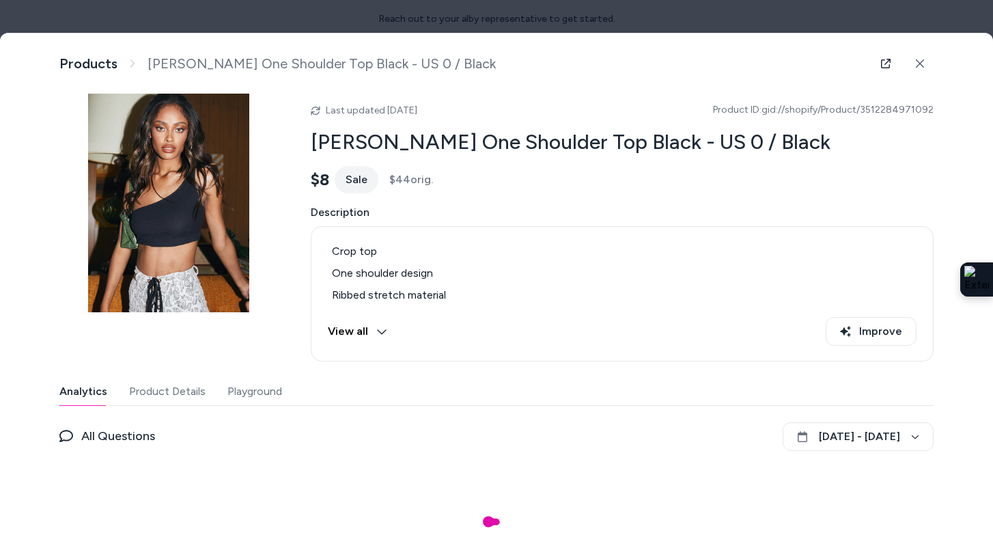
scroll to position [29, 0]
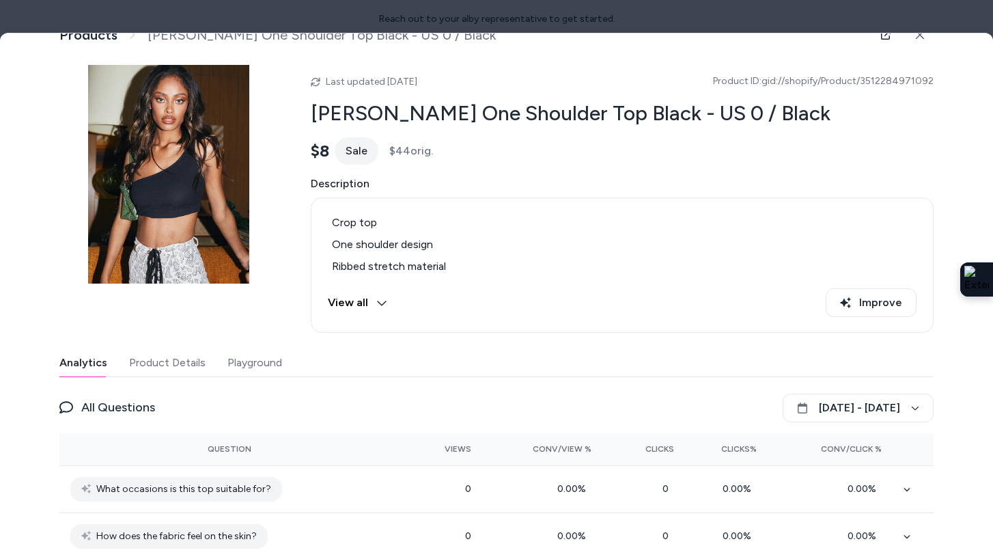
click at [245, 361] on button "Playground" at bounding box center [254, 362] width 55 height 27
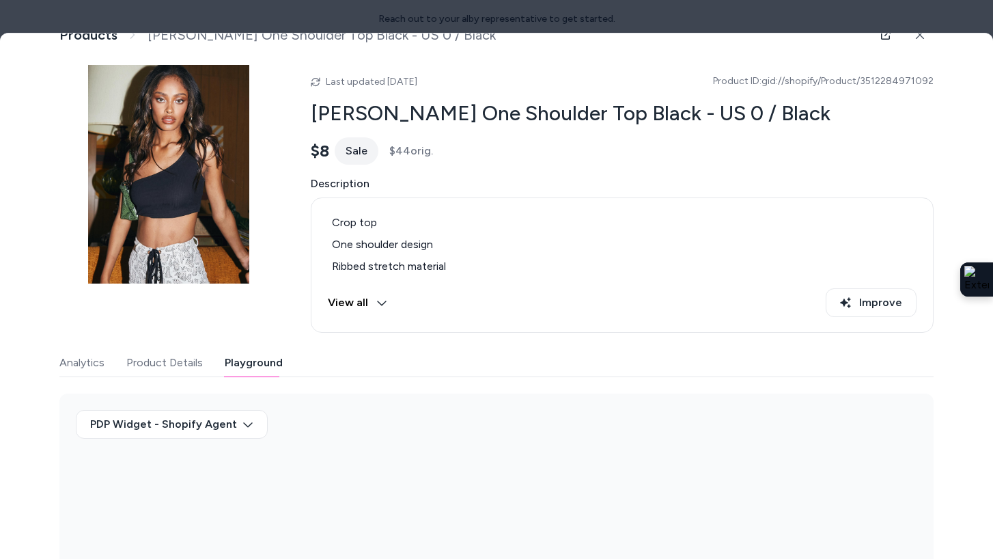
scroll to position [187, 0]
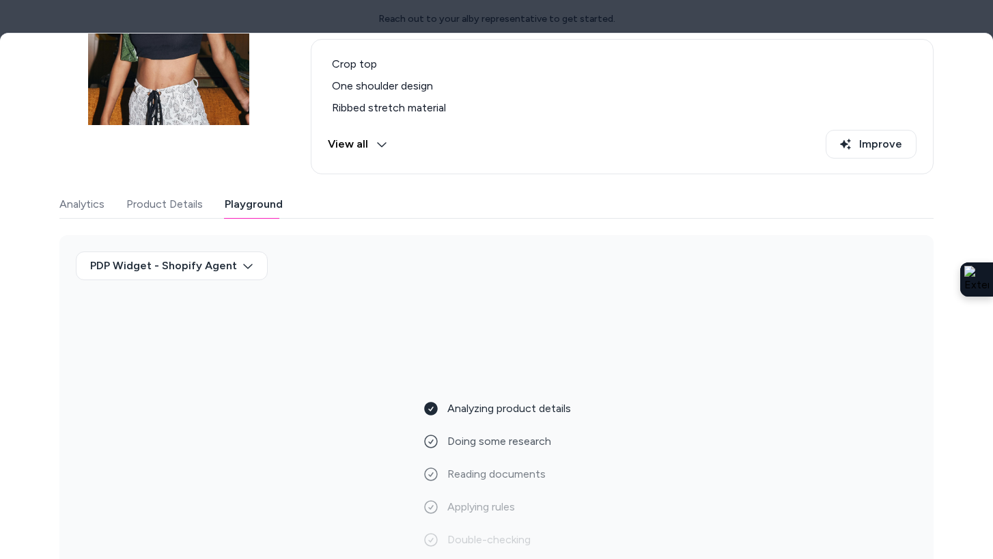
click at [223, 282] on div "PDP Widget - Shopify Agent" at bounding box center [497, 271] width 842 height 40
click at [221, 266] on body "Reach out to your alby representative to get started. Home Agents Inbox Analyti…" at bounding box center [496, 279] width 993 height 559
click at [213, 294] on div "PDP Widget - Default Agent" at bounding box center [168, 298] width 141 height 25
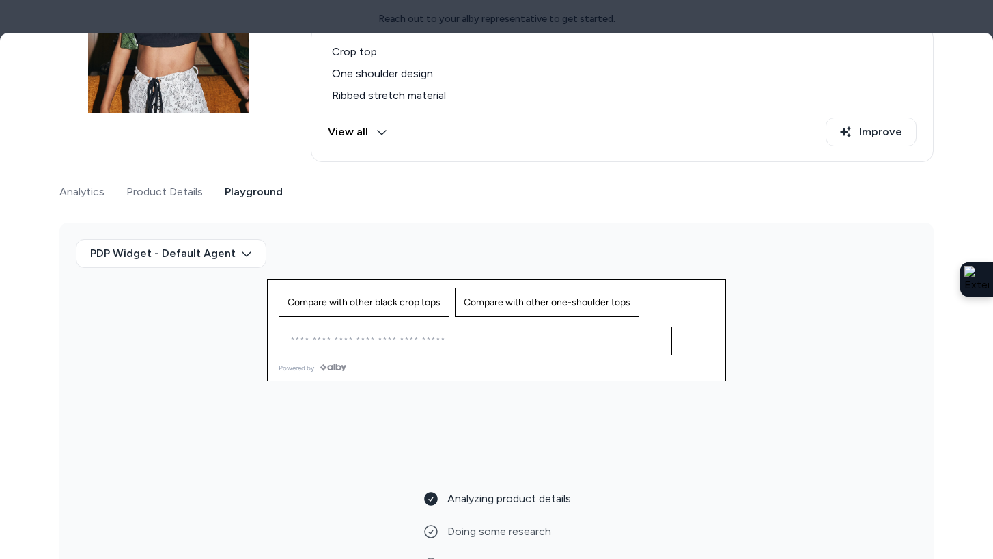
scroll to position [210, 0]
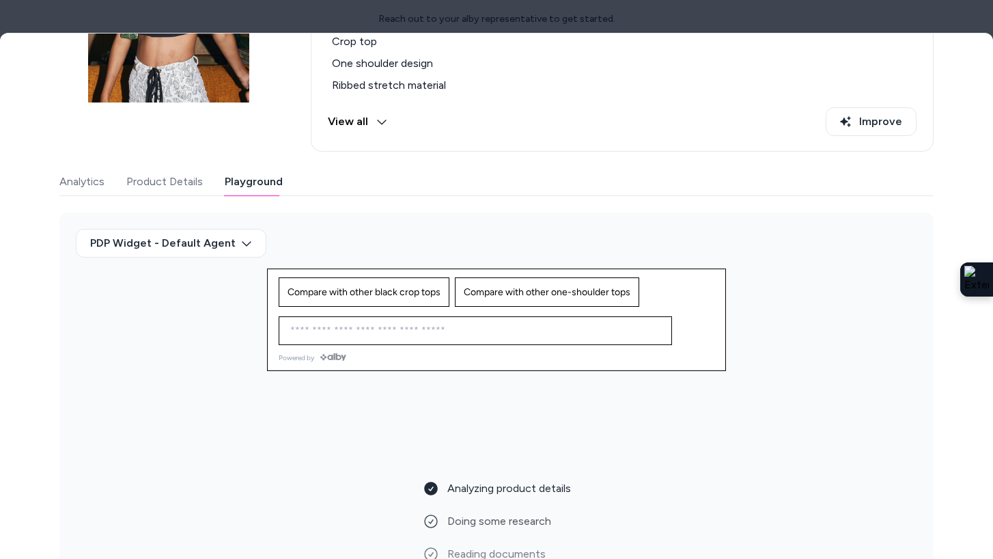
click at [335, 344] on div "Ask any question about this product" at bounding box center [475, 330] width 393 height 29
click at [336, 331] on input at bounding box center [461, 330] width 359 height 16
type input "*"
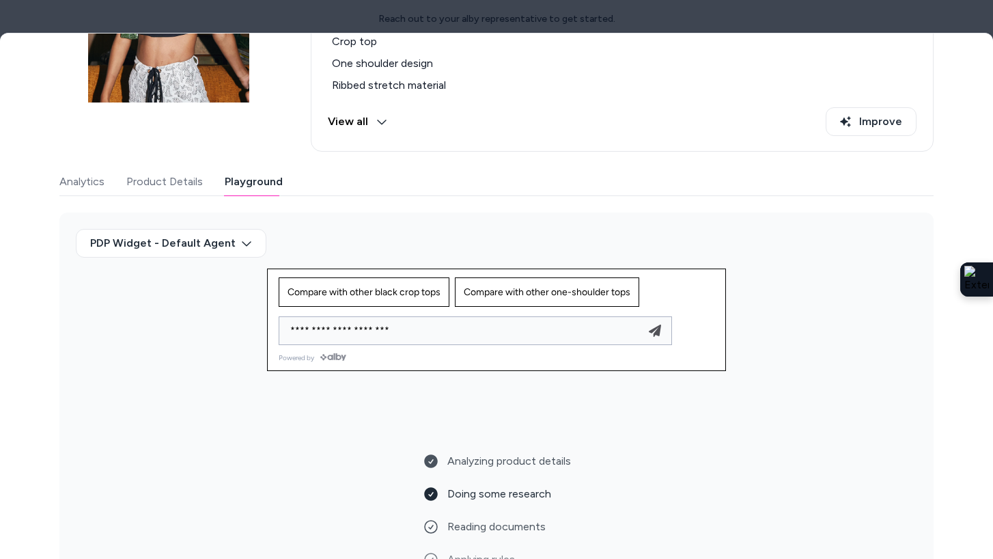
type input "**********"
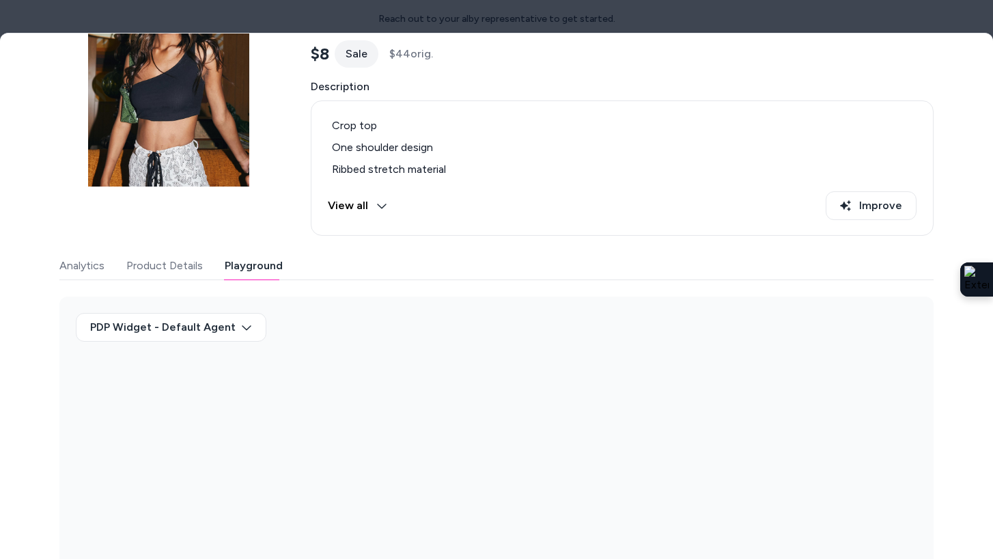
scroll to position [126, 0]
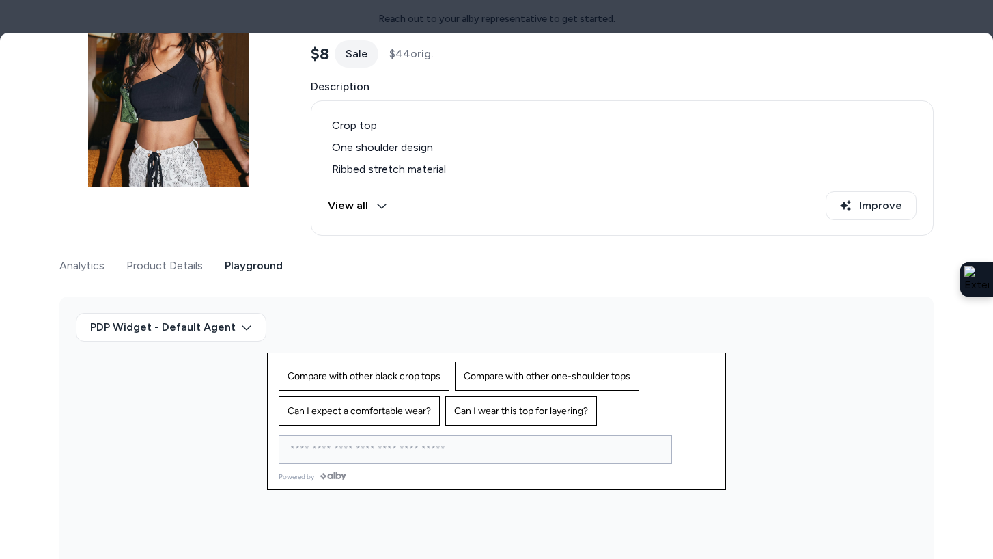
click at [316, 450] on input at bounding box center [461, 449] width 359 height 16
type input "**********"
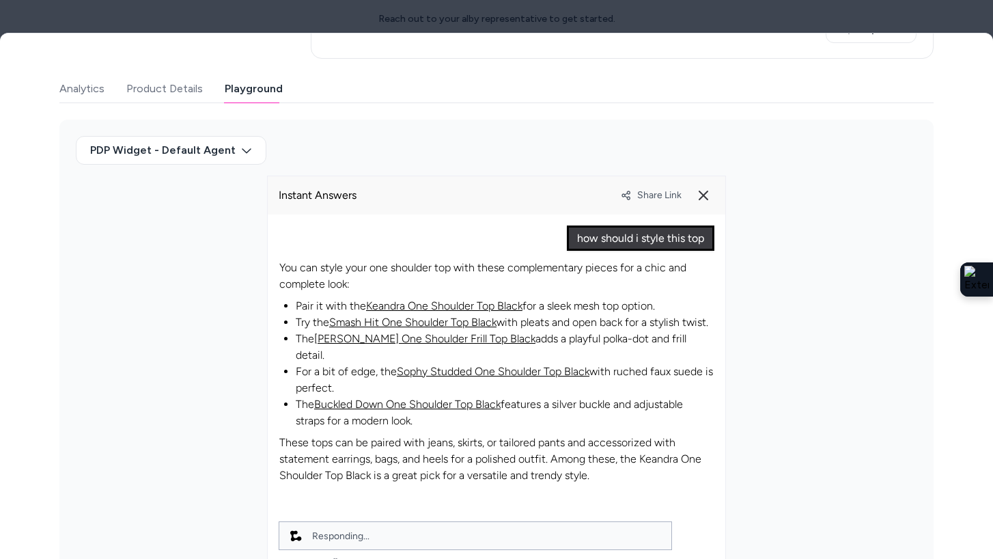
scroll to position [445, 0]
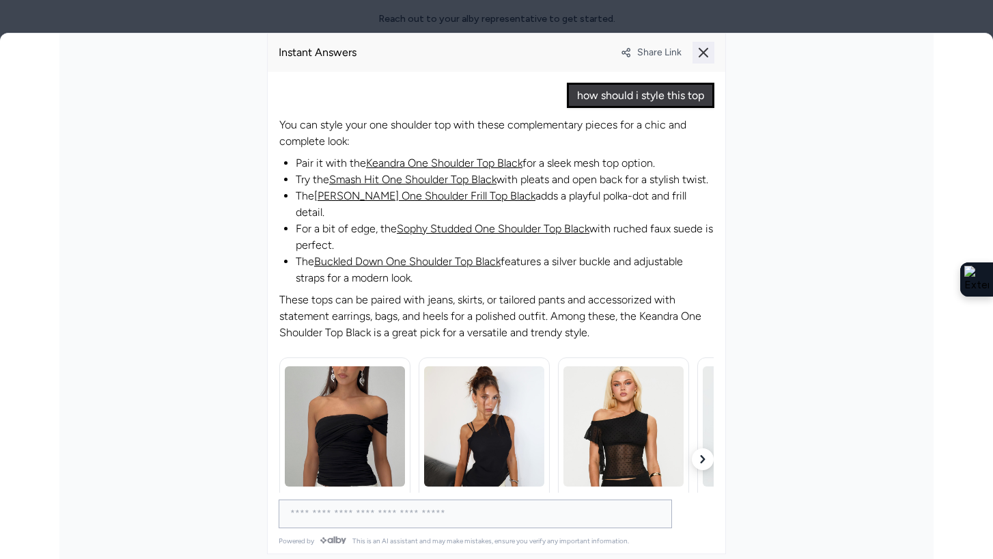
click at [698, 50] on icon at bounding box center [703, 52] width 11 height 11
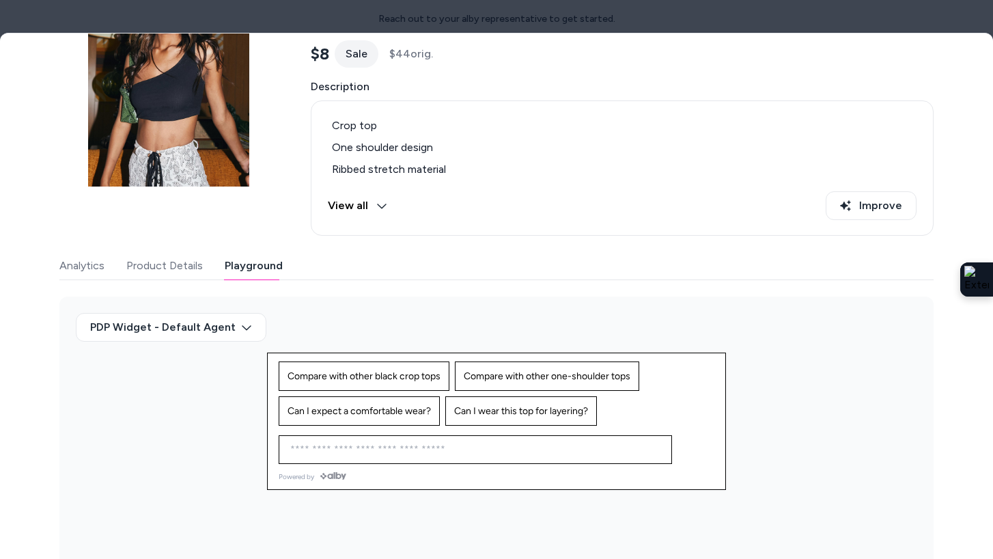
scroll to position [126, 0]
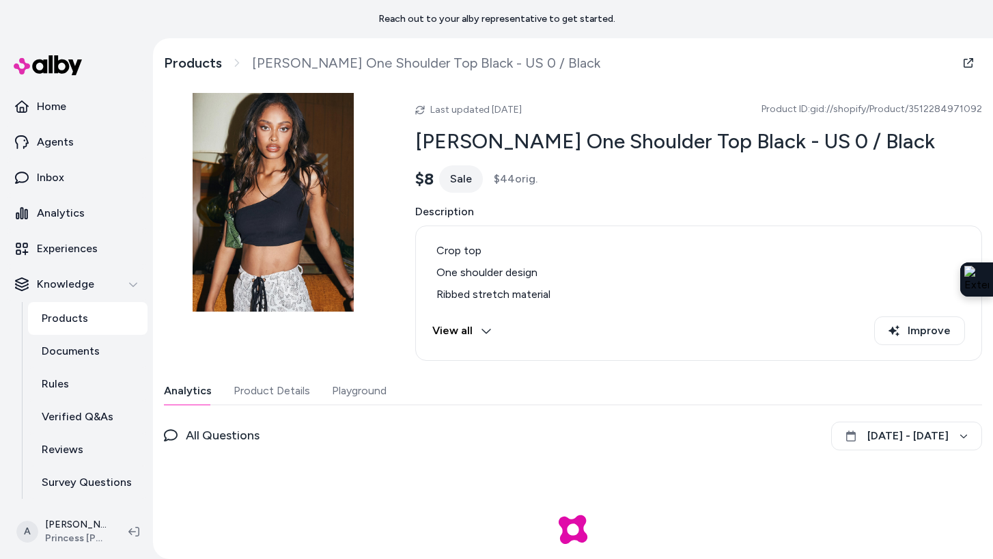
click at [369, 377] on button "Playground" at bounding box center [359, 390] width 55 height 27
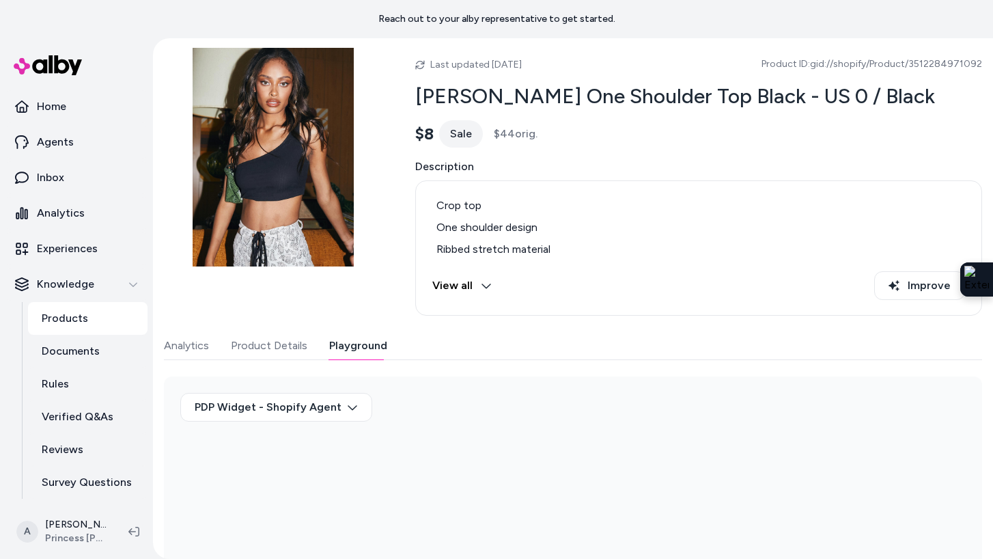
scroll to position [147, 0]
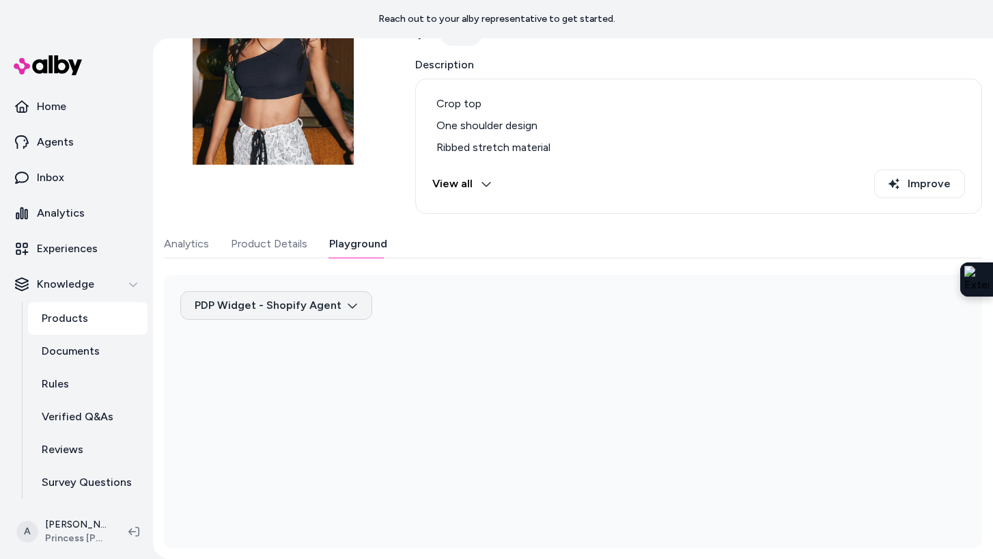
click at [333, 316] on html "Reach out to your alby representative to get started. Home Agents Inbox Analyti…" at bounding box center [496, 279] width 993 height 559
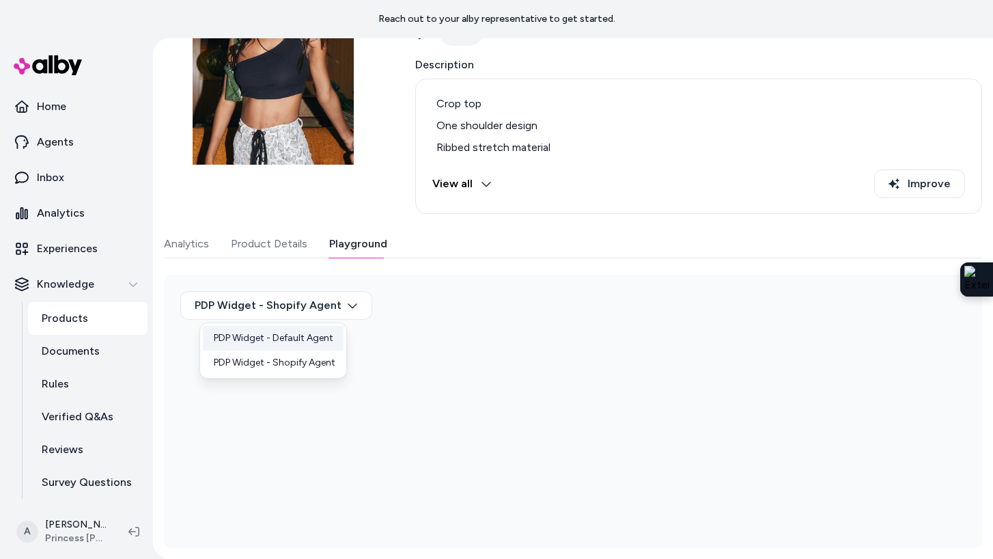
click at [313, 333] on div "PDP Widget - Default Agent" at bounding box center [273, 338] width 141 height 25
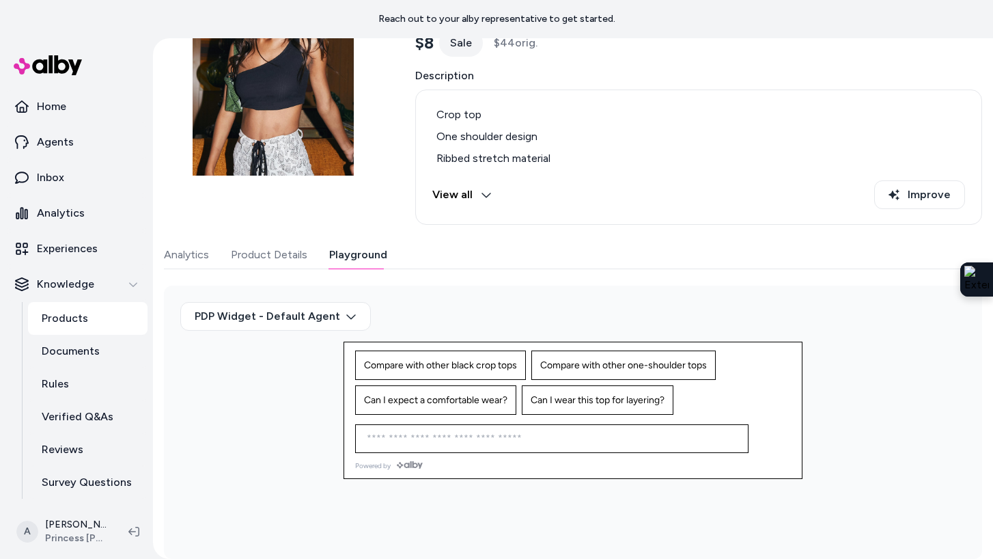
scroll to position [146, 0]
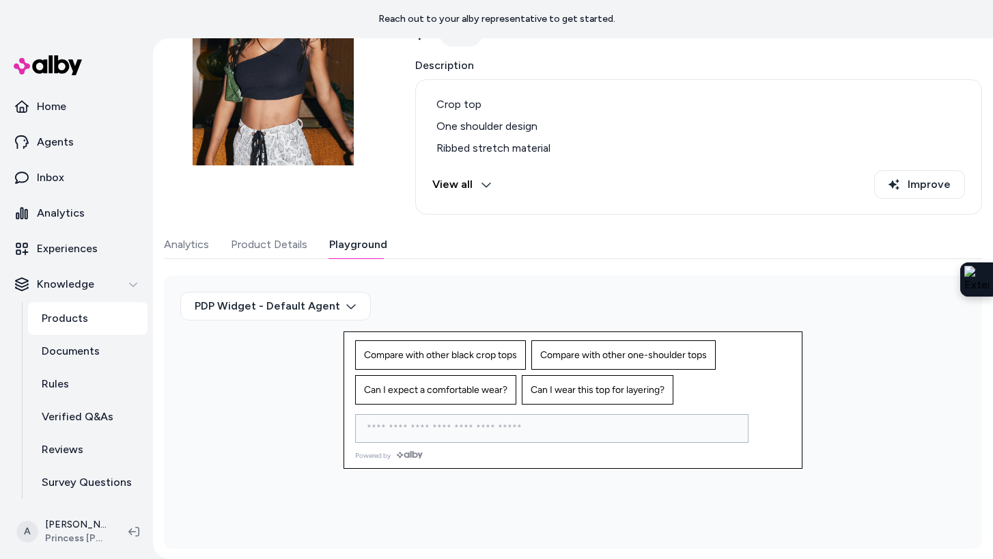
click at [391, 432] on input at bounding box center [538, 428] width 359 height 16
type input "**********"
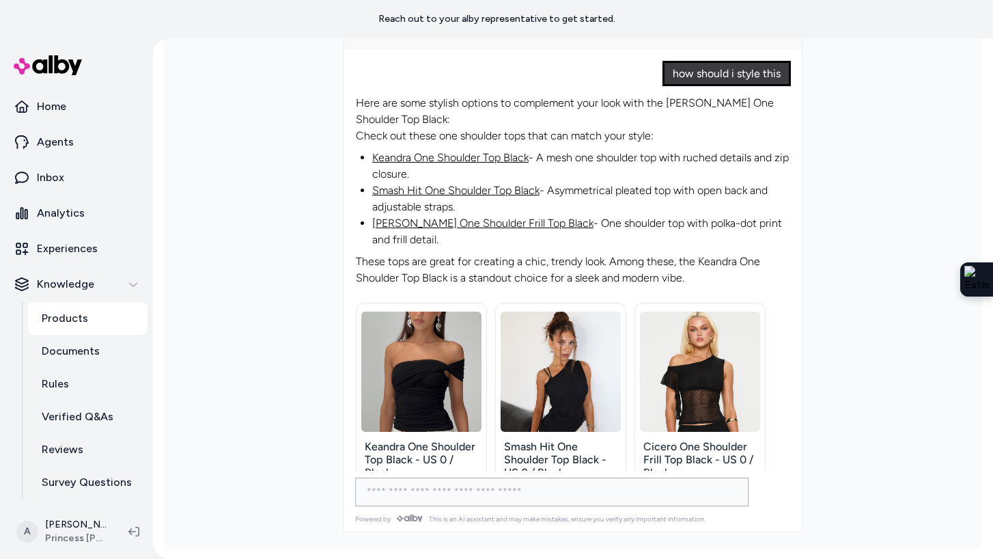
scroll to position [467, 0]
